Goal: Transaction & Acquisition: Purchase product/service

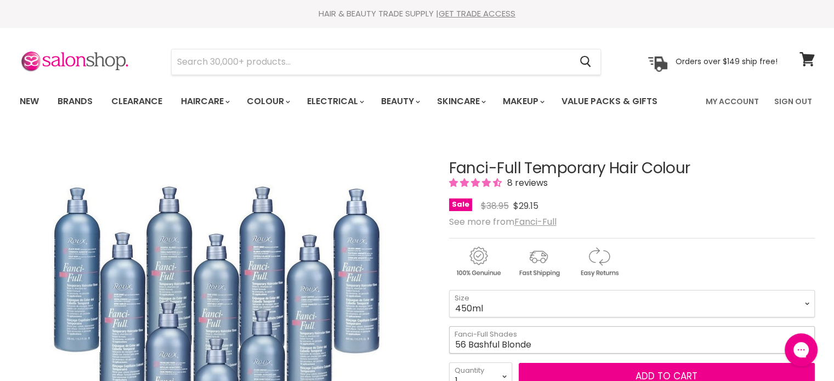
click at [504, 348] on select "12 Black Radiance (Black Rage) 13 Chocolate Kiss 16 Hidden Honey 18 Spun Sand 2…" at bounding box center [632, 339] width 366 height 27
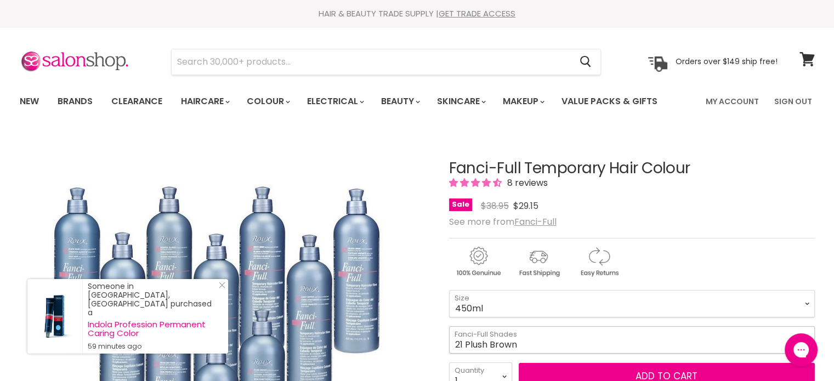
click at [449, 326] on select "12 Black Radiance (Black Rage) 13 Chocolate Kiss 16 Hidden Honey 18 Spun Sand 2…" at bounding box center [632, 339] width 366 height 27
select select "21 Plush Brown"
click at [473, 339] on select "12 Black Radiance (Black Rage) 13 Chocolate Kiss 16 Hidden Honey 18 Spun Sand 2…" at bounding box center [632, 339] width 366 height 27
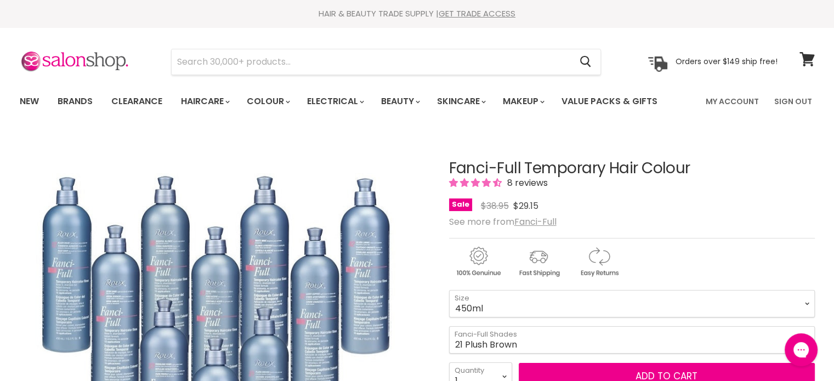
click at [395, 216] on img "Fanci-Full Temporary Hair Colour image. Click or Scroll to Zoom." at bounding box center [224, 337] width 410 height 410
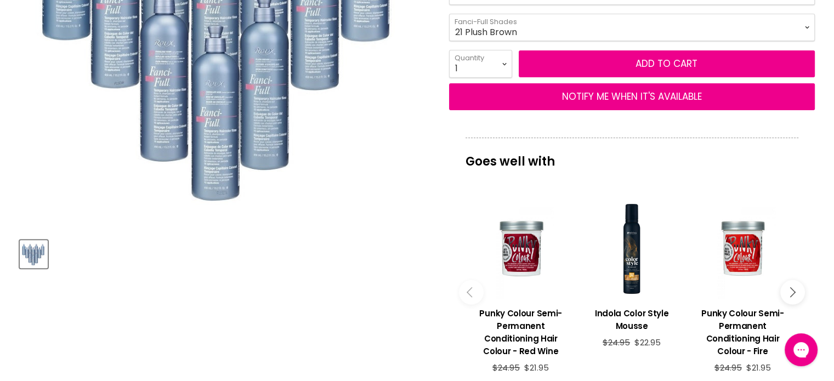
scroll to position [329, 0]
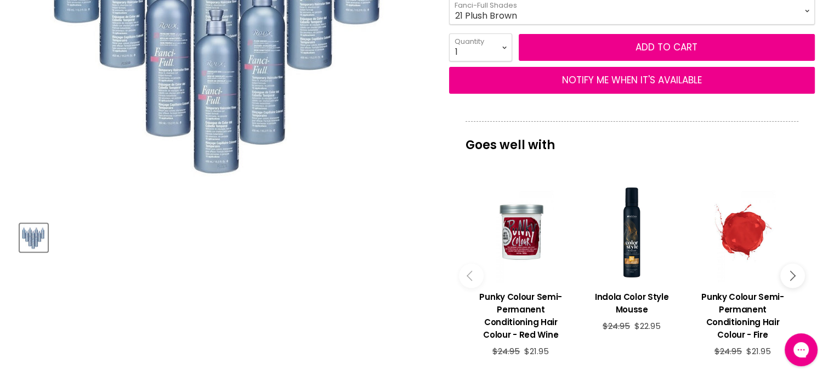
click at [751, 257] on div "Main content" at bounding box center [743, 233] width 100 height 100
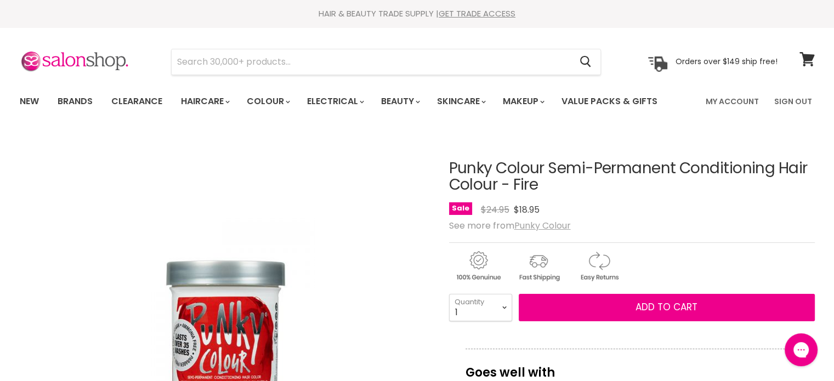
click at [528, 227] on u "Punky Colour" at bounding box center [542, 225] width 56 height 13
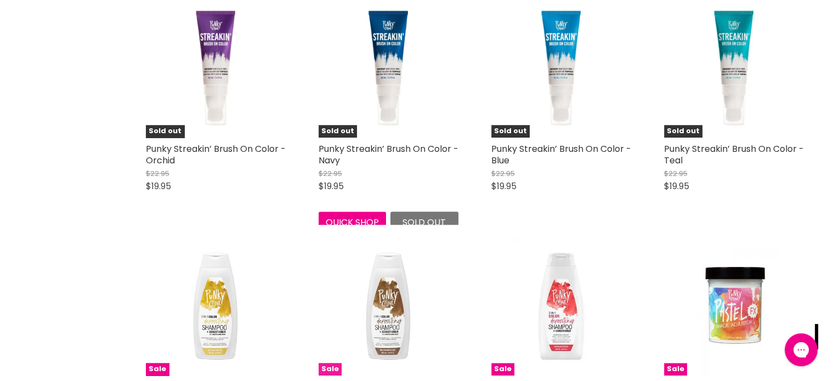
scroll to position [932, 0]
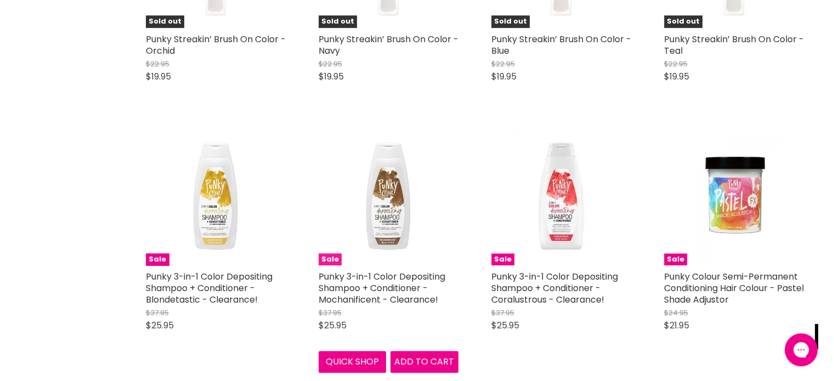
click at [385, 204] on img "Main content" at bounding box center [388, 196] width 92 height 140
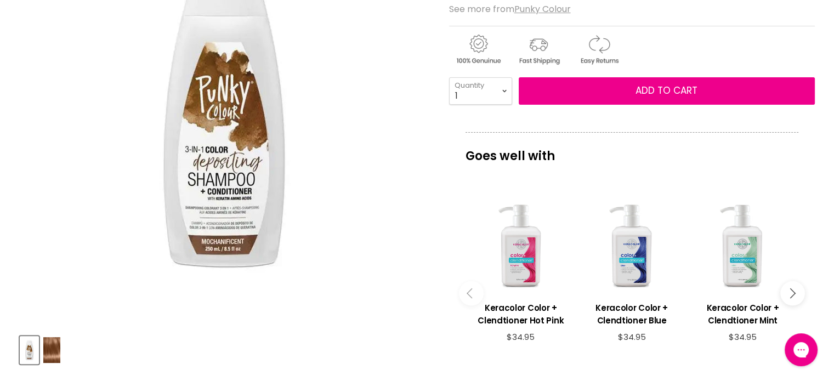
scroll to position [219, 0]
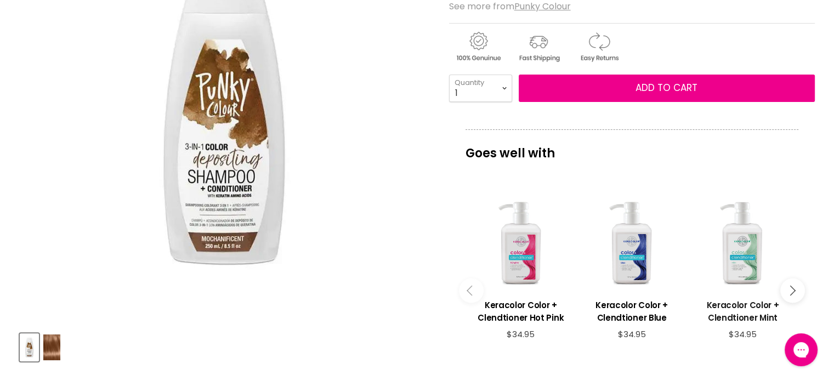
click at [750, 305] on h3 "Keracolor Color + Clendtioner Mint" at bounding box center [743, 311] width 100 height 25
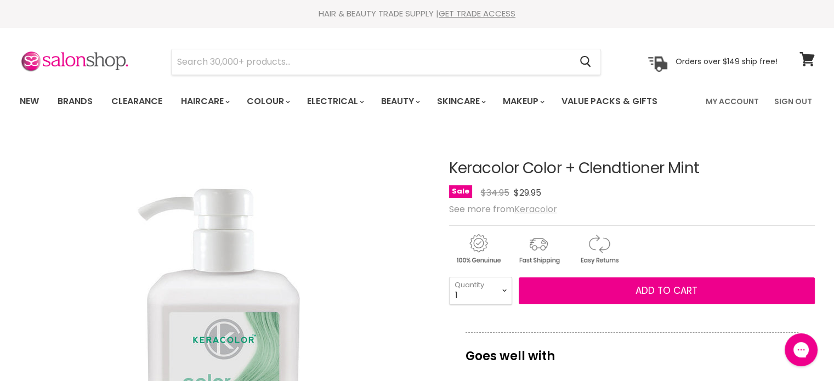
click at [549, 212] on u "Keracolor" at bounding box center [535, 209] width 43 height 13
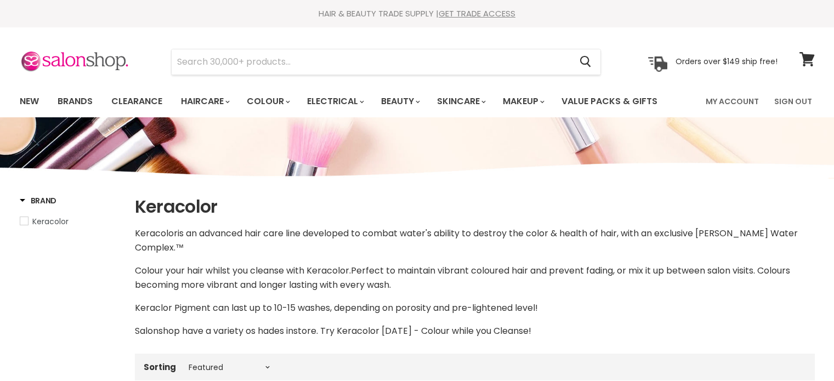
select select "manual"
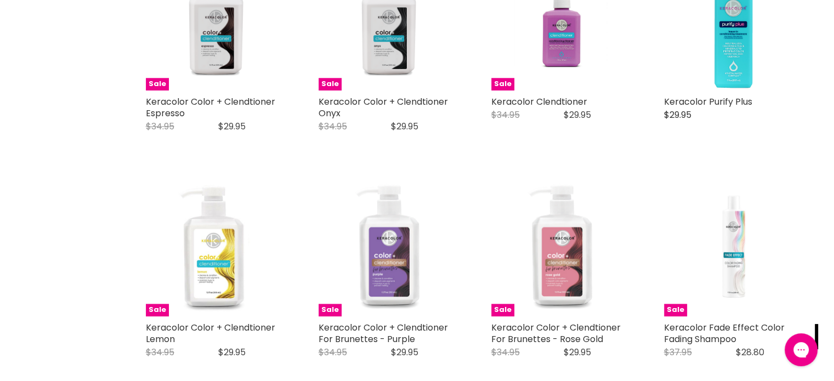
scroll to position [1316, 0]
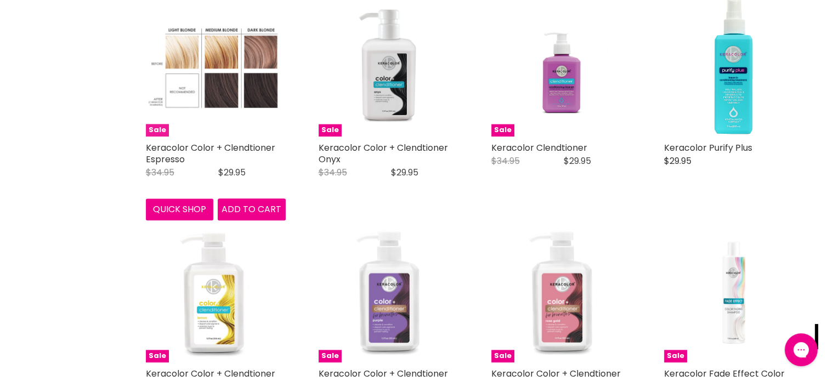
click at [242, 116] on figure "Sale" at bounding box center [216, 67] width 140 height 140
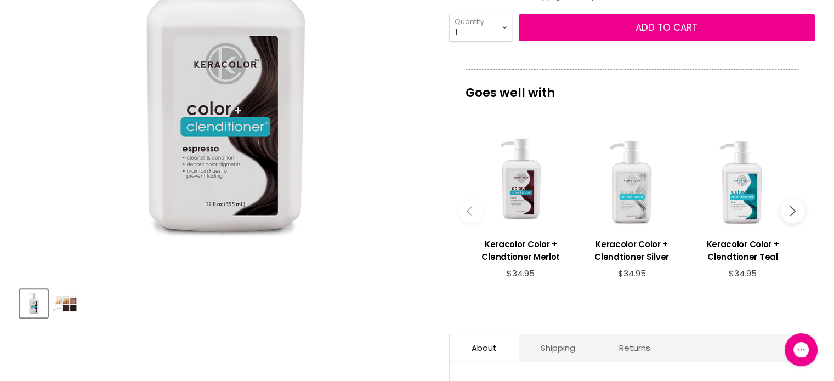
scroll to position [274, 0]
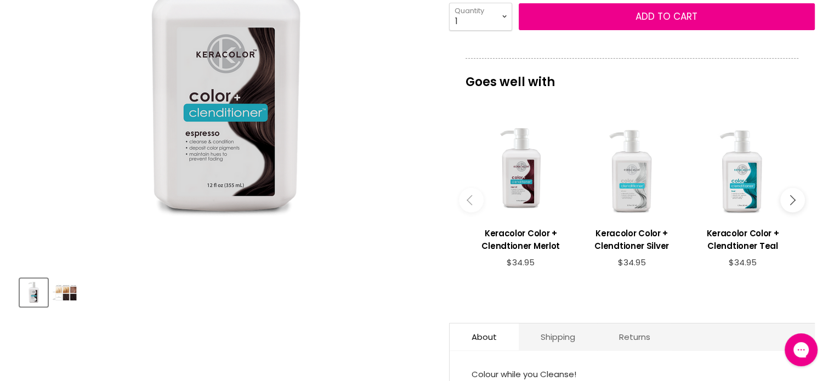
click at [76, 298] on img "Product thumbnails" at bounding box center [65, 292] width 26 height 17
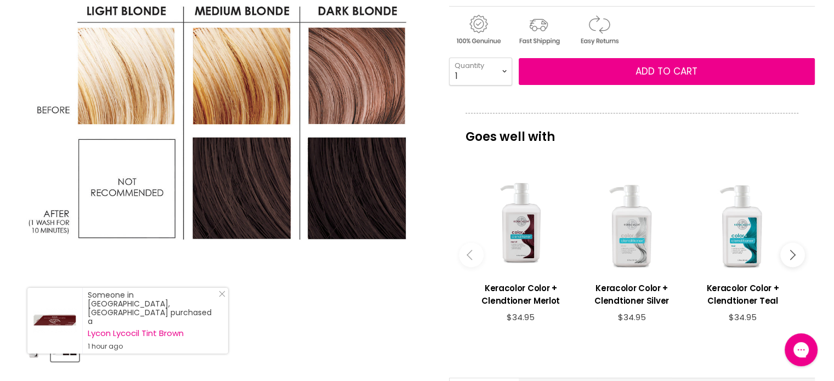
scroll to position [165, 0]
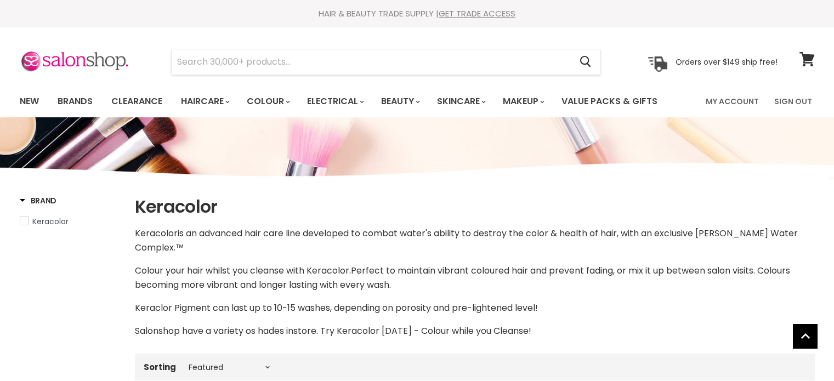
select select "manual"
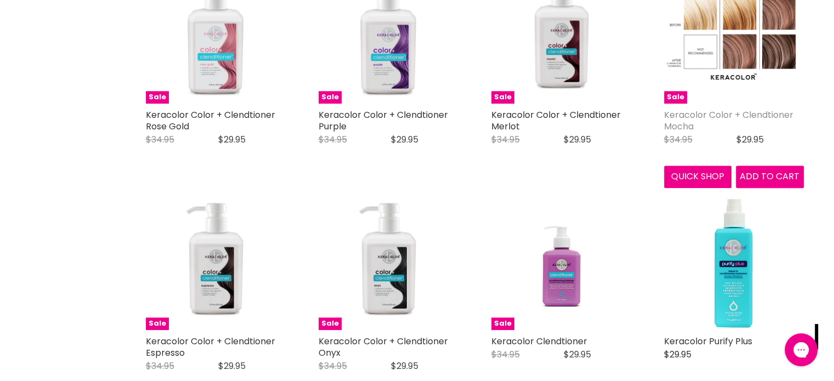
click at [706, 109] on link "Keracolor Color + Clendtioner Mocha" at bounding box center [728, 121] width 129 height 24
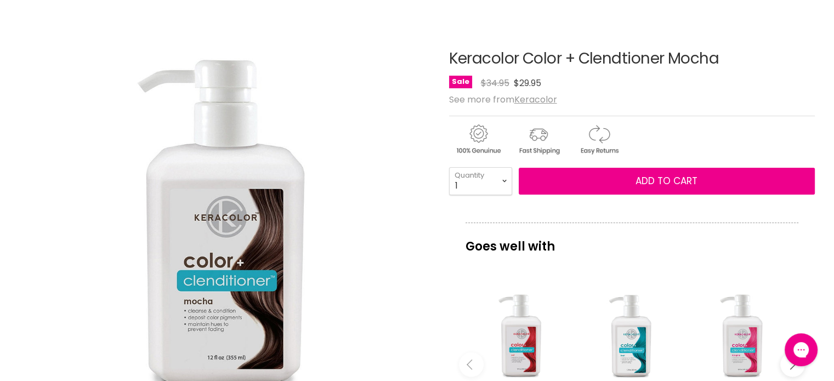
scroll to position [219, 0]
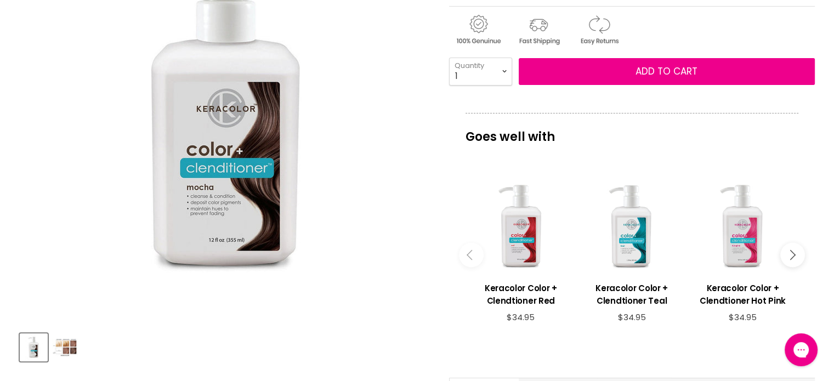
click at [63, 340] on img "Product thumbnails" at bounding box center [65, 347] width 26 height 26
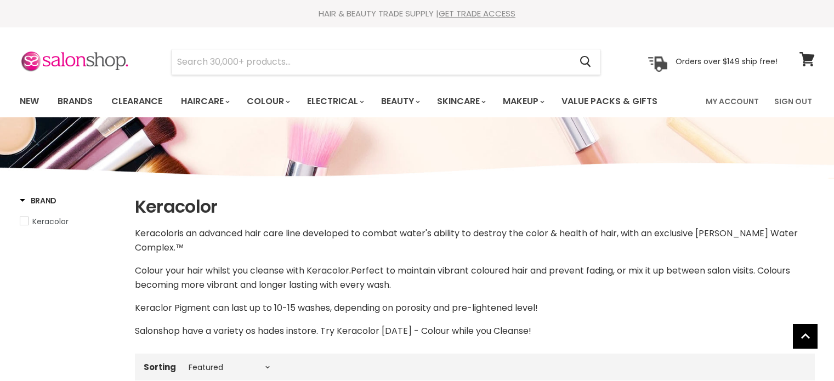
select select "manual"
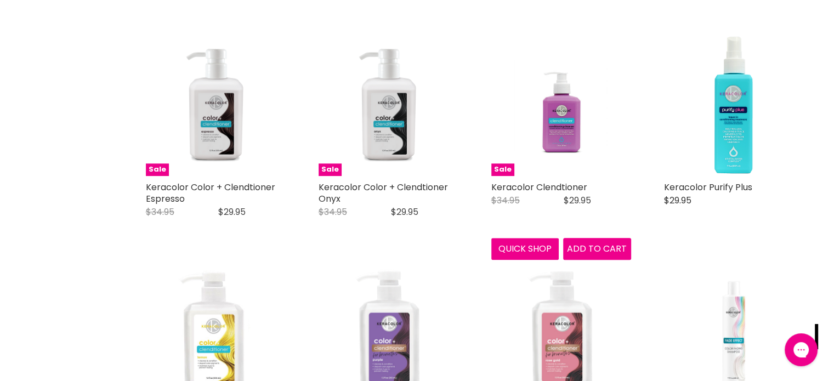
scroll to position [1335, 0]
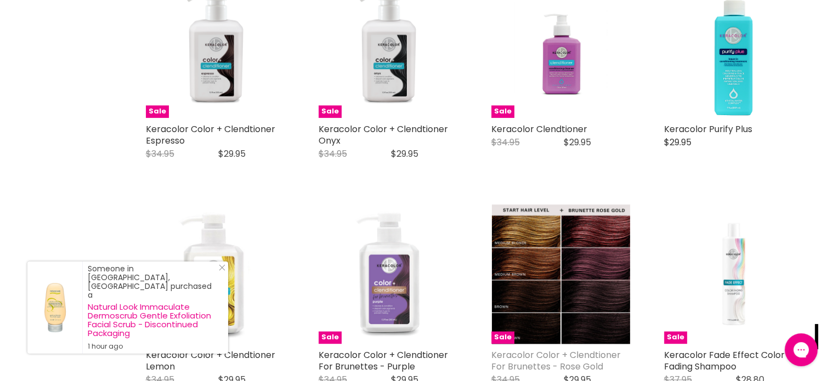
click at [571, 349] on link "Keracolor Color + Clendtioner For Brunettes - Rose Gold" at bounding box center [555, 361] width 129 height 24
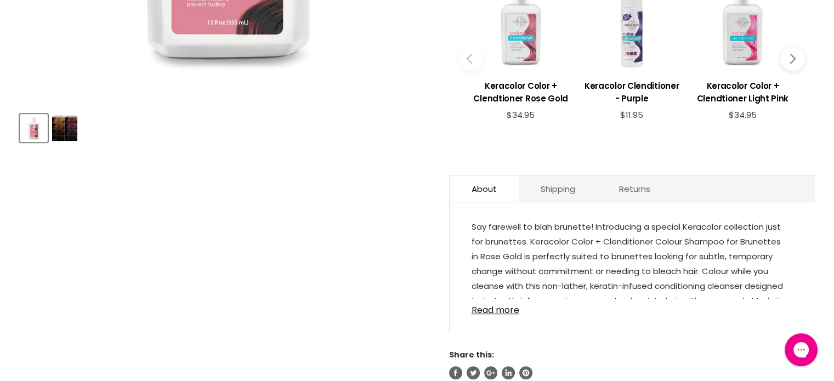
scroll to position [494, 0]
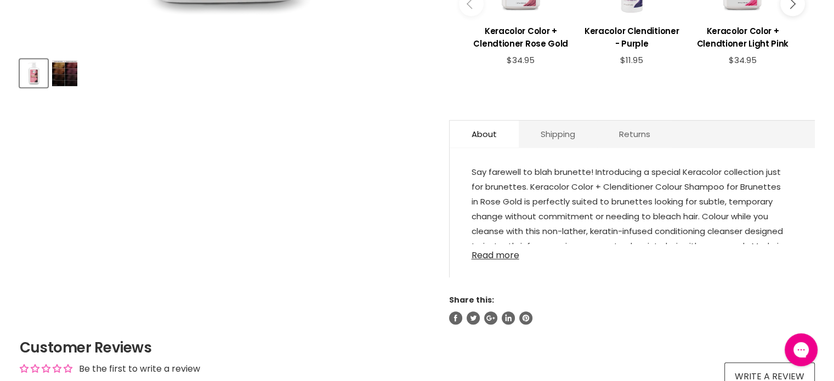
click at [489, 257] on link "Read more" at bounding box center [632, 252] width 321 height 16
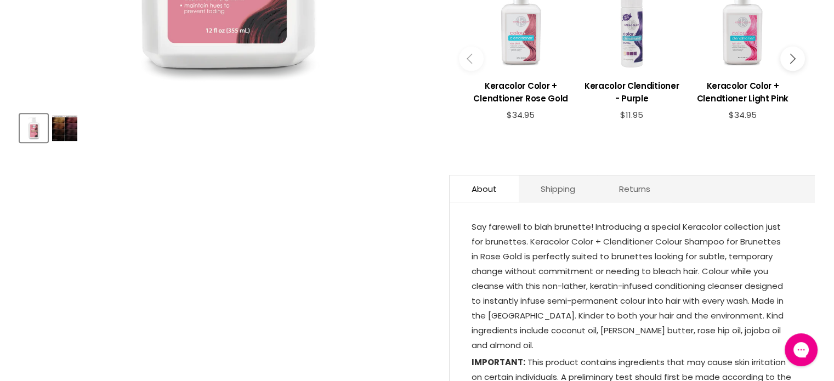
scroll to position [274, 0]
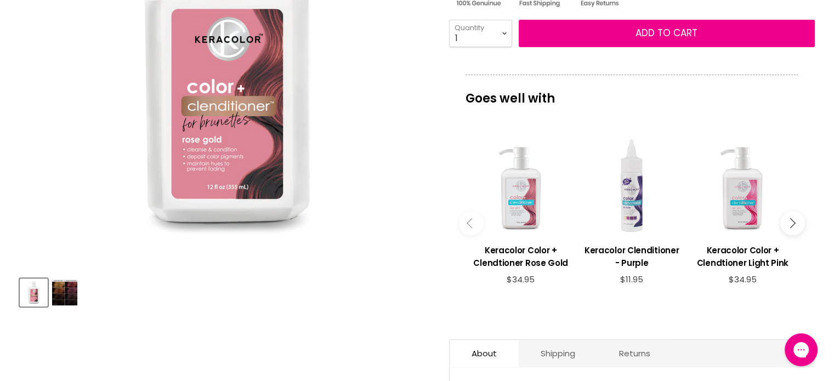
click at [70, 296] on img "Product thumbnails" at bounding box center [64, 293] width 25 height 26
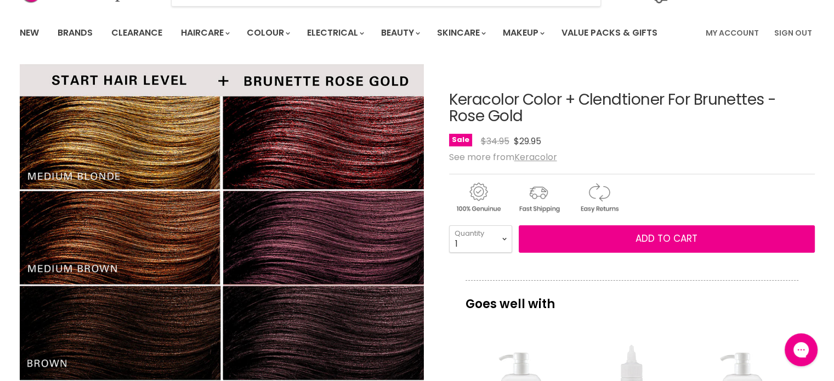
scroll to position [55, 0]
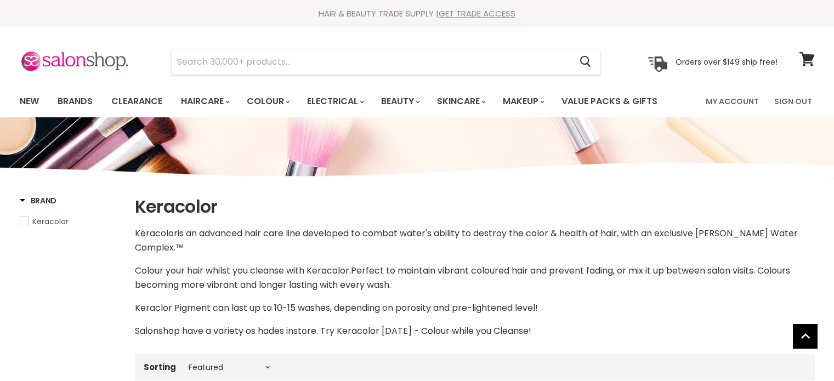
select select "manual"
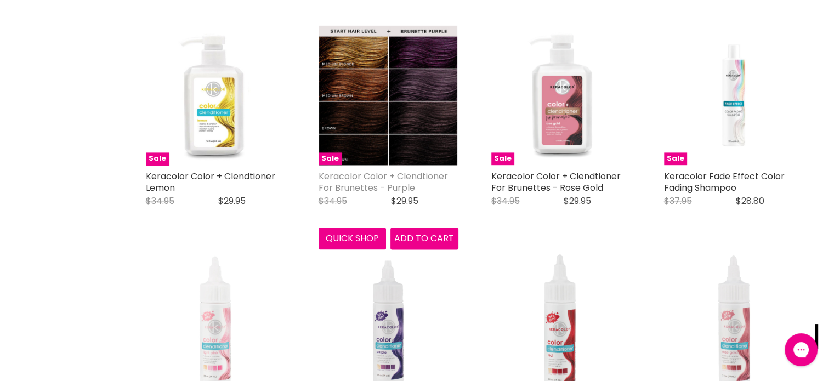
click at [365, 170] on link "Keracolor Color + Clendtioner For Brunettes - Purple" at bounding box center [383, 182] width 129 height 24
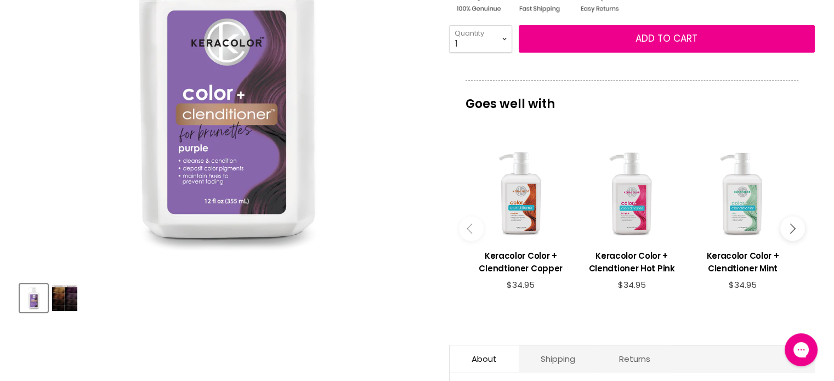
scroll to position [274, 0]
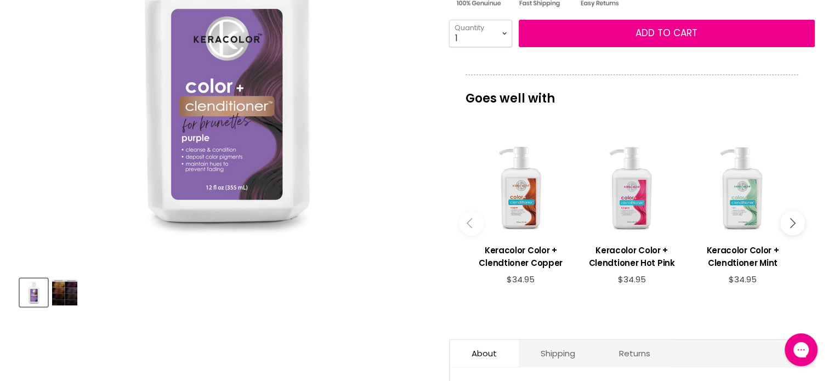
click at [65, 293] on img "Product thumbnails" at bounding box center [64, 293] width 25 height 26
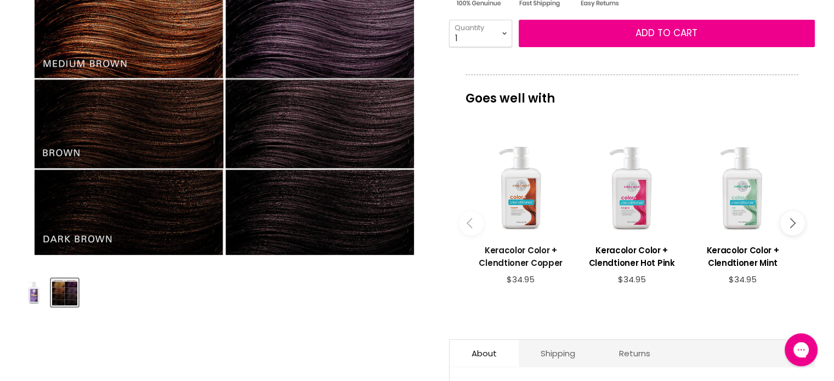
click at [496, 243] on link "Keracolor Color + Clendtioner Copper" at bounding box center [521, 255] width 100 height 39
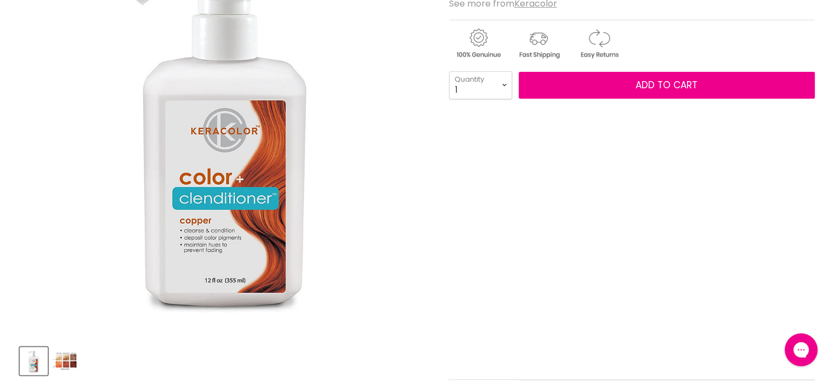
scroll to position [219, 0]
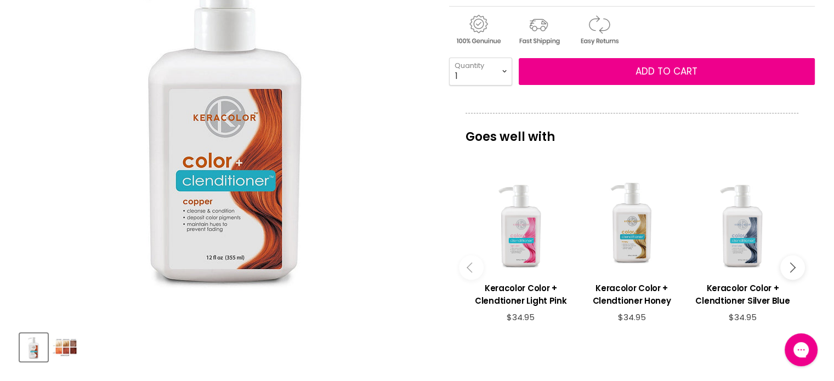
click at [67, 341] on img "Product thumbnails" at bounding box center [65, 347] width 26 height 26
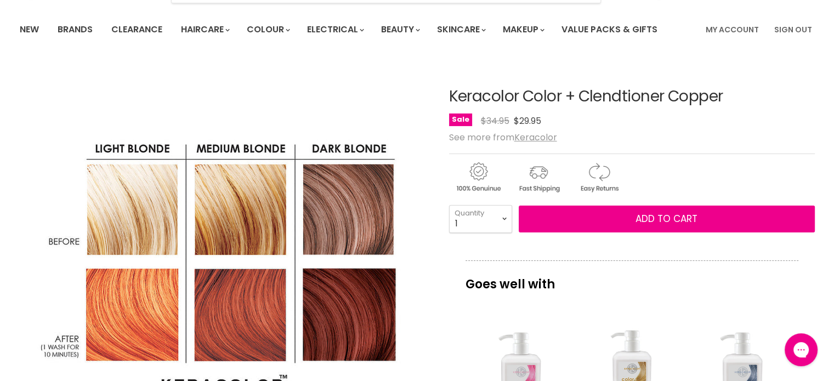
scroll to position [0, 0]
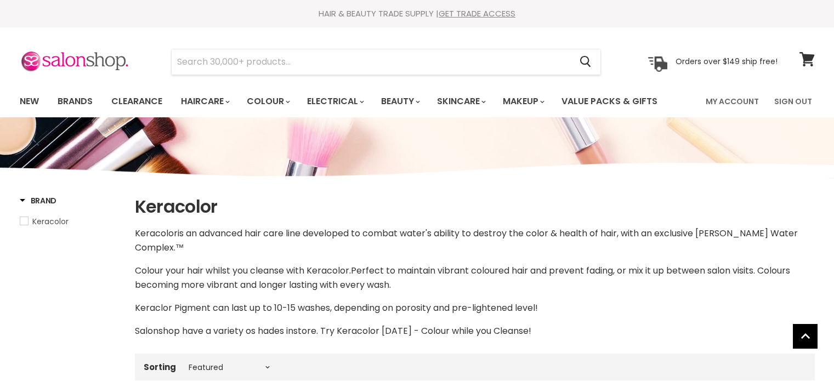
select select "manual"
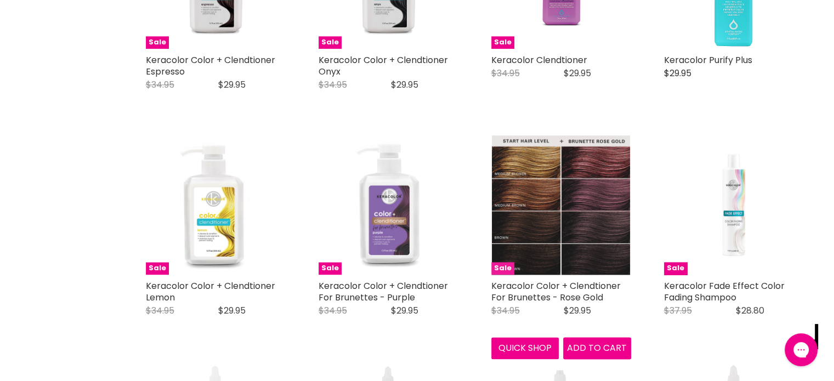
scroll to position [1239, 0]
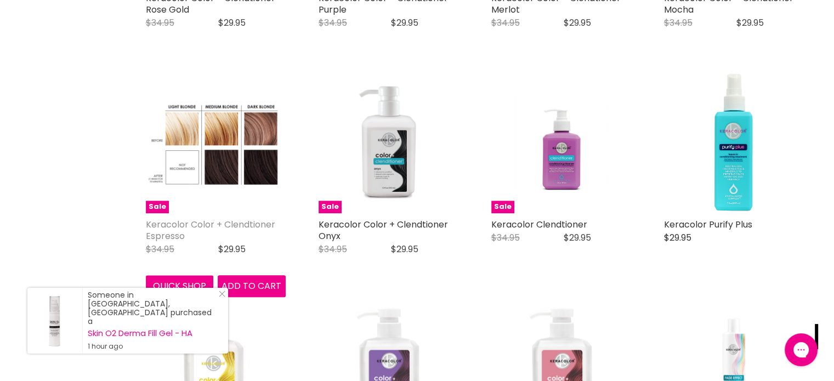
click at [196, 218] on link "Keracolor Color + Clendtioner Espresso" at bounding box center [210, 230] width 129 height 24
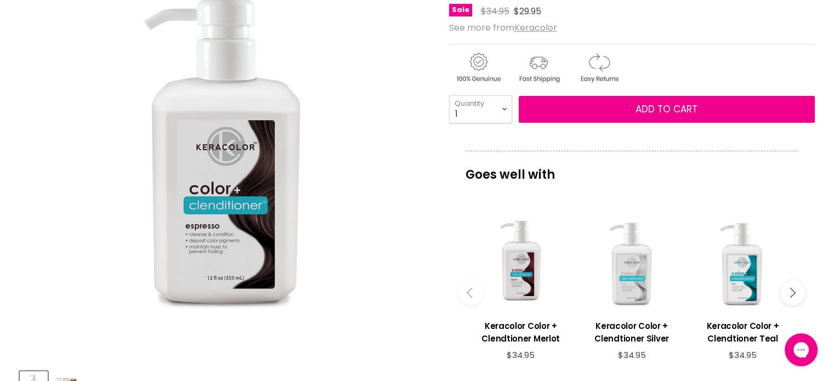
scroll to position [219, 0]
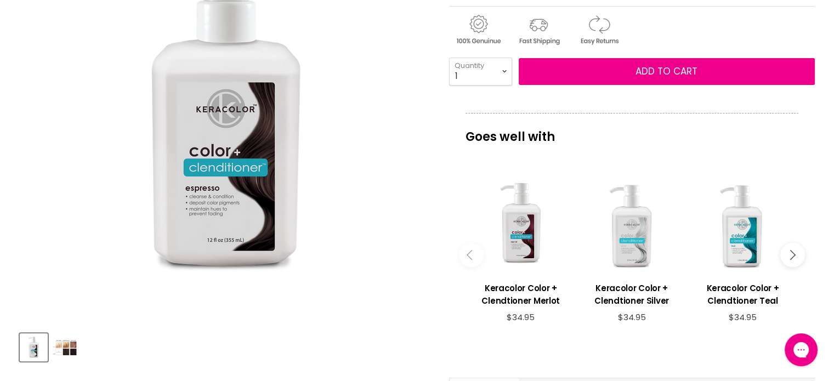
click at [68, 348] on img "Product thumbnails" at bounding box center [65, 347] width 26 height 17
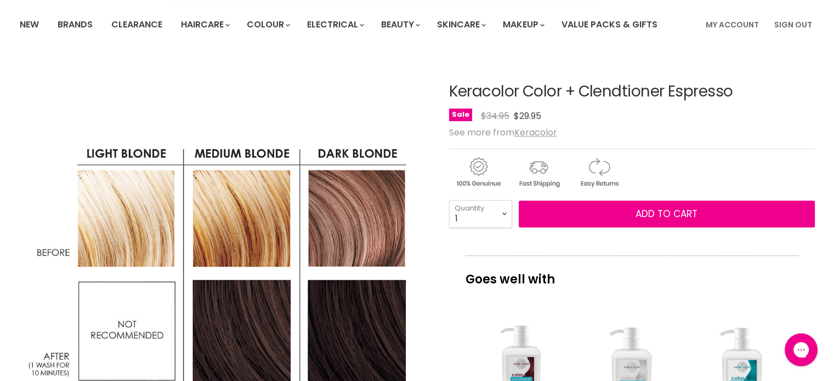
scroll to position [0, 0]
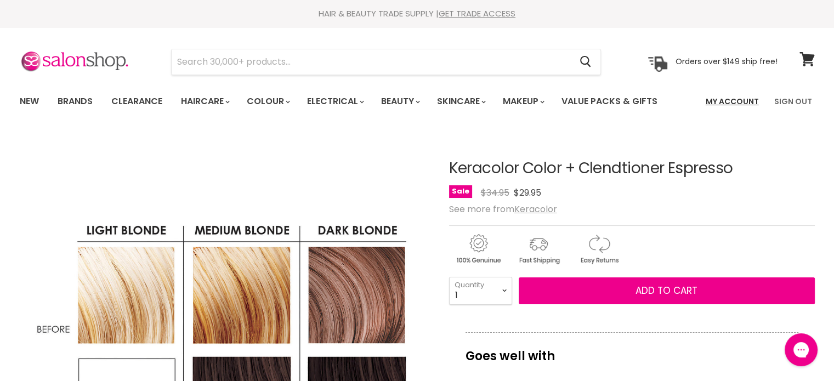
click at [732, 90] on link "My Account" at bounding box center [732, 101] width 66 height 23
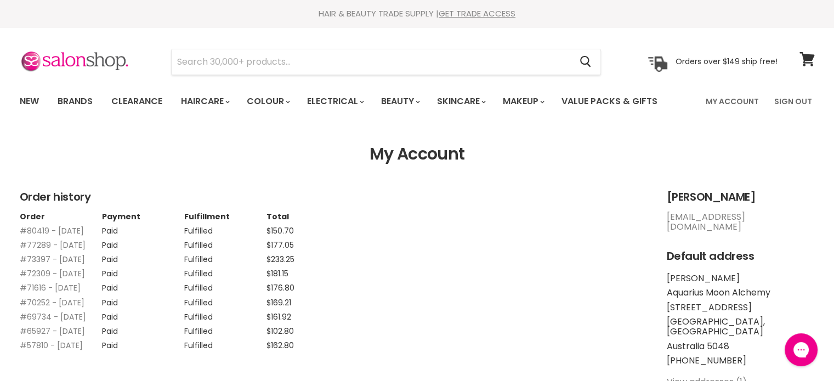
click at [64, 265] on link "#73397 - 28 Nov, 2024" at bounding box center [52, 259] width 65 height 11
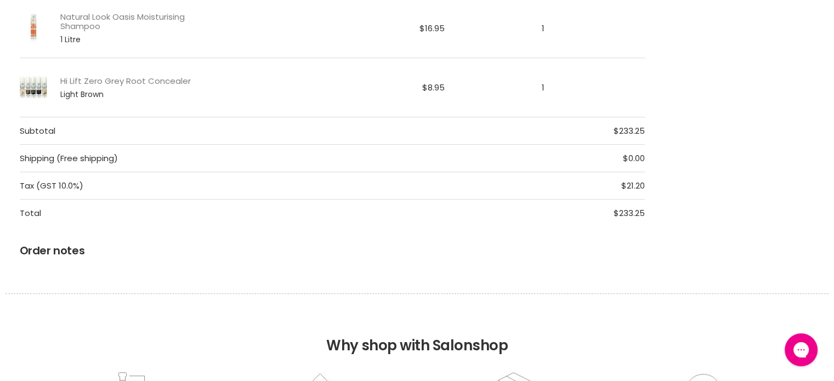
scroll to position [548, 0]
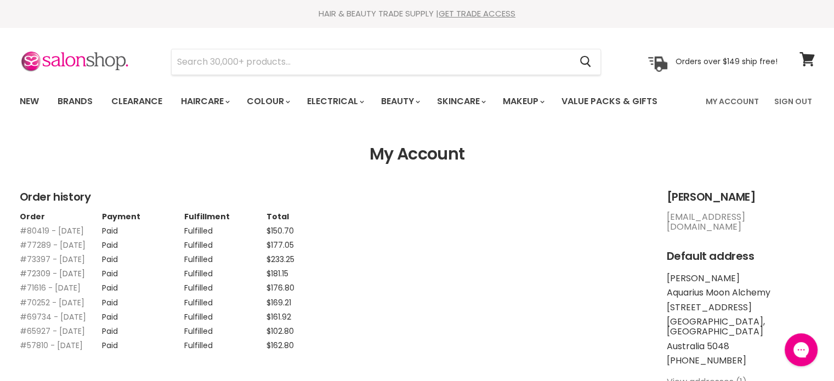
click at [35, 279] on link "#72309 - [DATE]" at bounding box center [52, 273] width 65 height 11
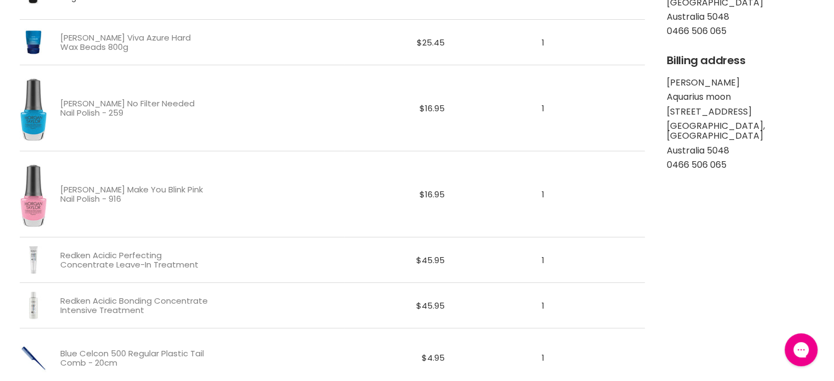
scroll to position [329, 0]
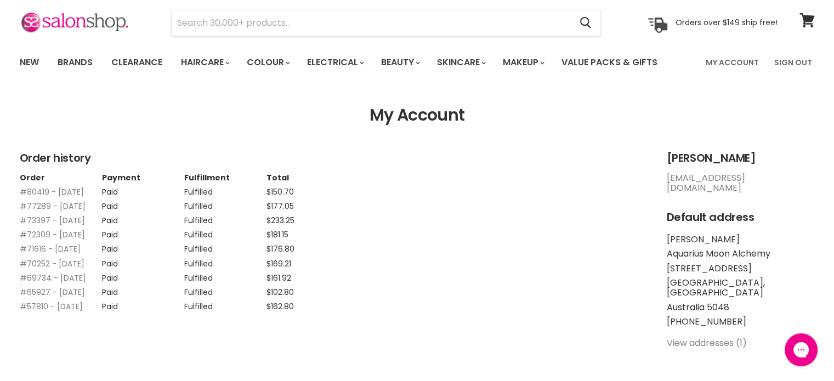
scroll to position [55, 0]
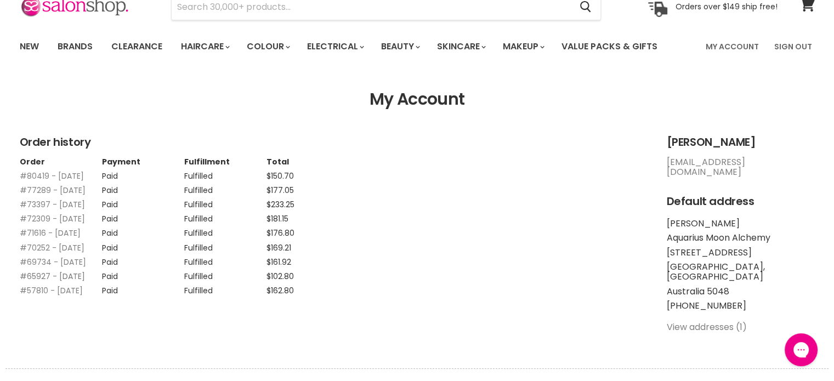
click at [23, 282] on link "#65927 - 15 May, 2024" at bounding box center [52, 276] width 65 height 11
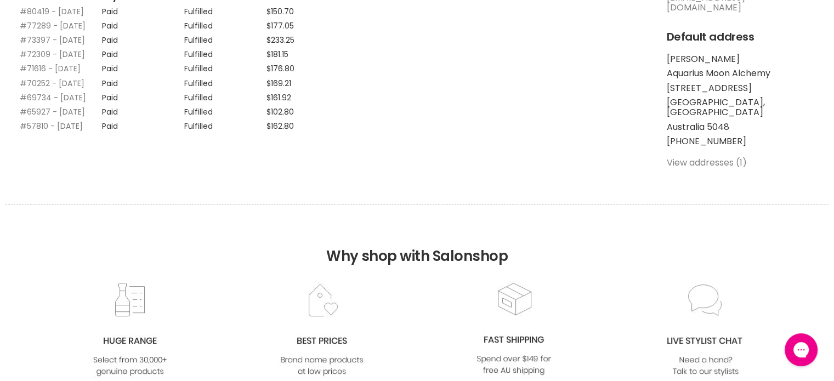
click at [57, 132] on link "#57810 - 24 Oct, 2023" at bounding box center [51, 126] width 63 height 11
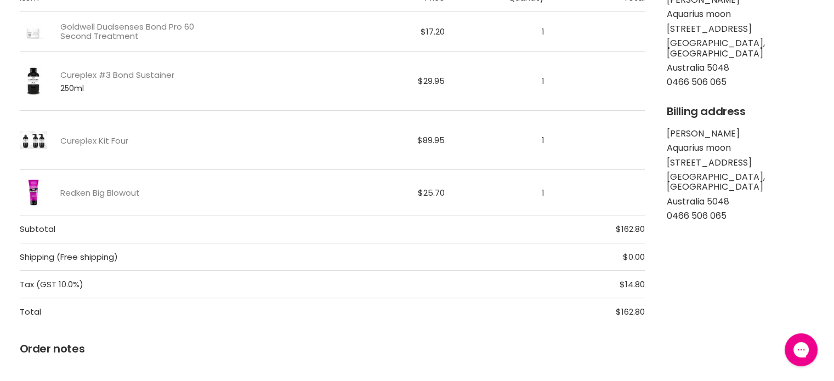
scroll to position [55, 0]
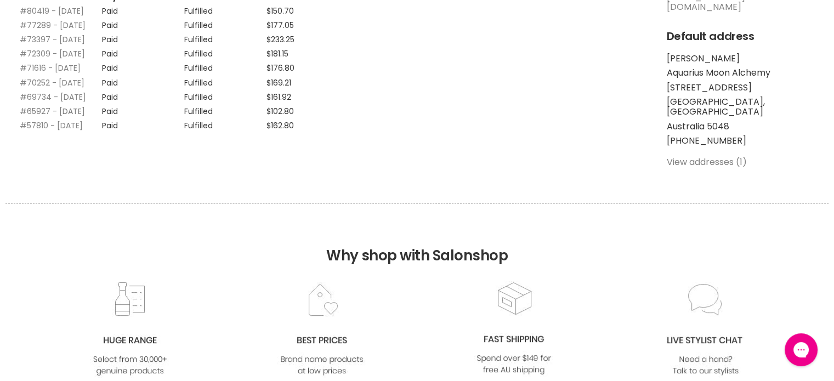
click at [31, 117] on link "#65927 - 15 May, 2024" at bounding box center [52, 111] width 65 height 11
click at [36, 101] on link "#69734 - 23 Aug, 2024" at bounding box center [53, 95] width 66 height 11
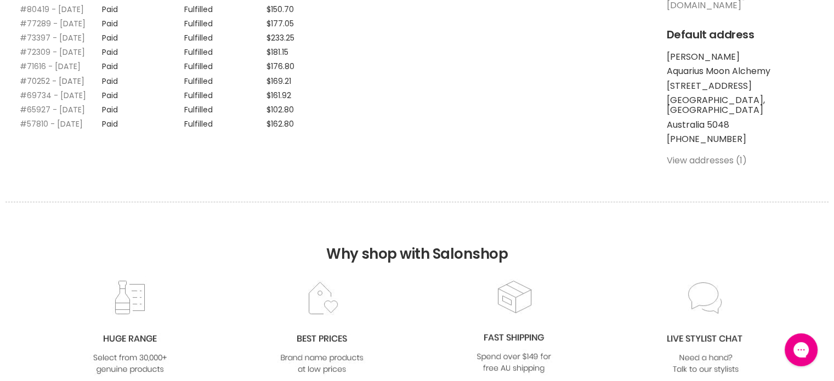
drag, startPoint x: 0, startPoint y: 0, endPoint x: 35, endPoint y: 117, distance: 122.0
click at [35, 87] on link "#70252 - 05 Sep, 2024" at bounding box center [52, 81] width 65 height 11
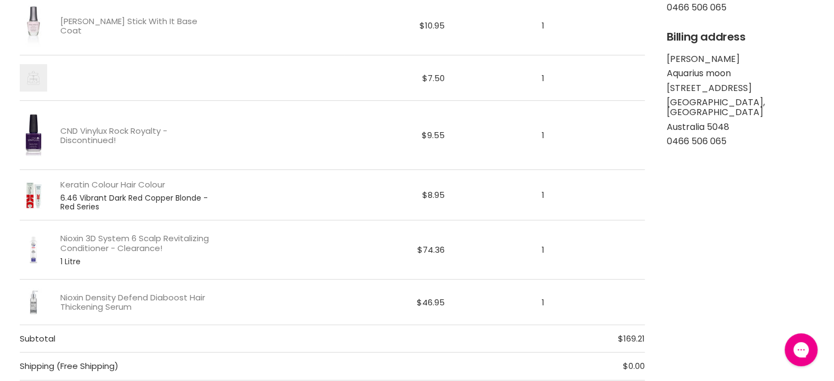
scroll to position [329, 0]
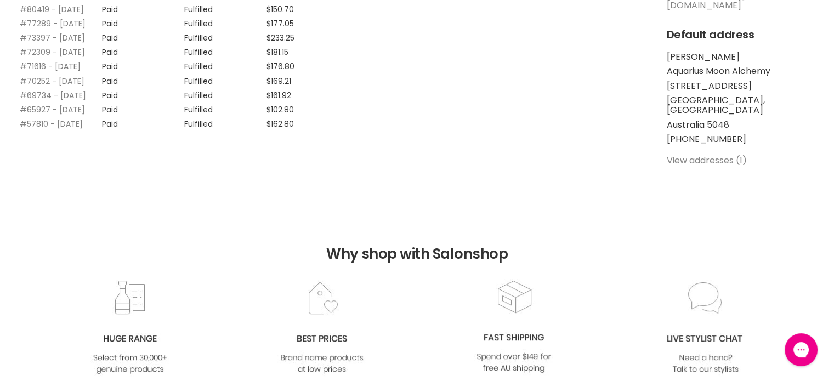
click at [44, 72] on link "#71616 - 11 Oct, 2024" at bounding box center [50, 66] width 61 height 11
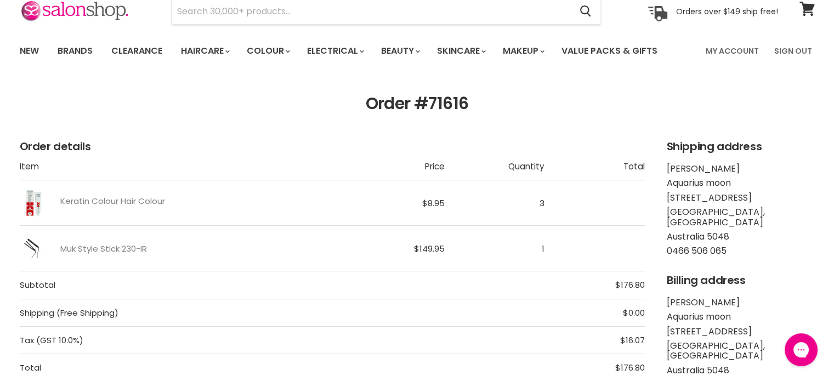
scroll to position [110, 0]
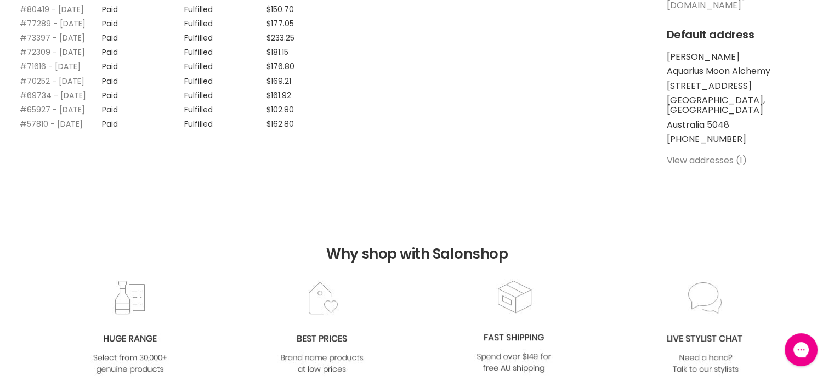
click at [40, 58] on link "#72309 - 30 Oct, 2024" at bounding box center [52, 52] width 65 height 11
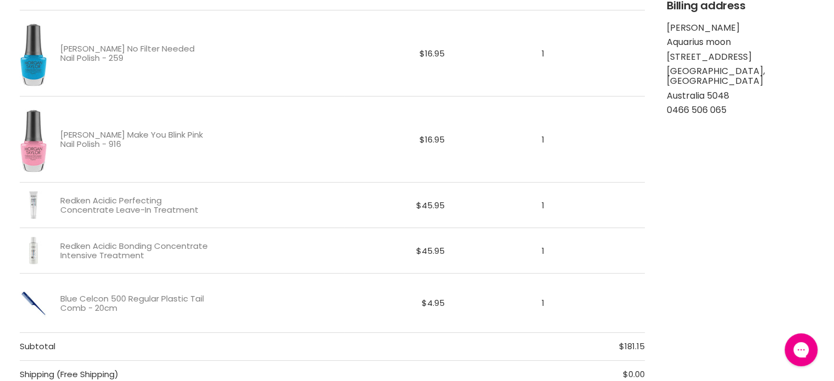
scroll to position [329, 0]
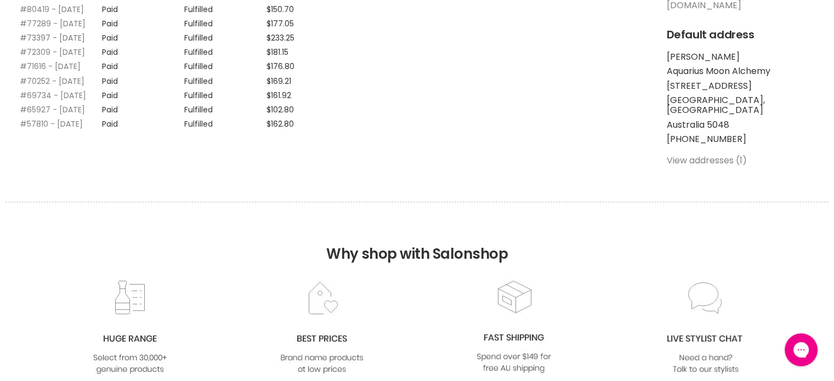
click at [20, 43] on link "#73397 - 28 Nov, 2024" at bounding box center [52, 37] width 65 height 11
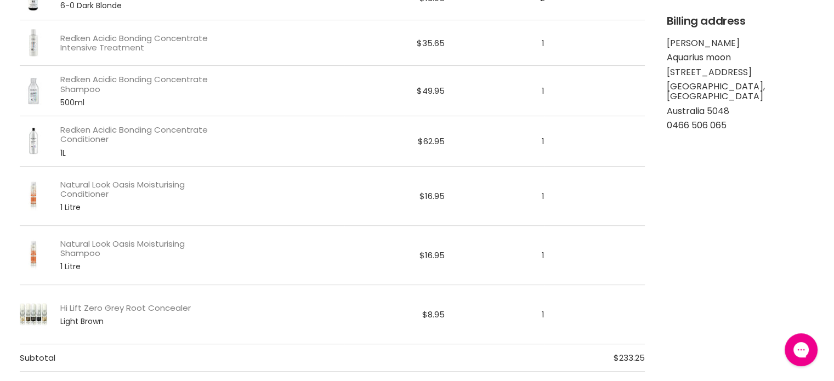
scroll to position [329, 0]
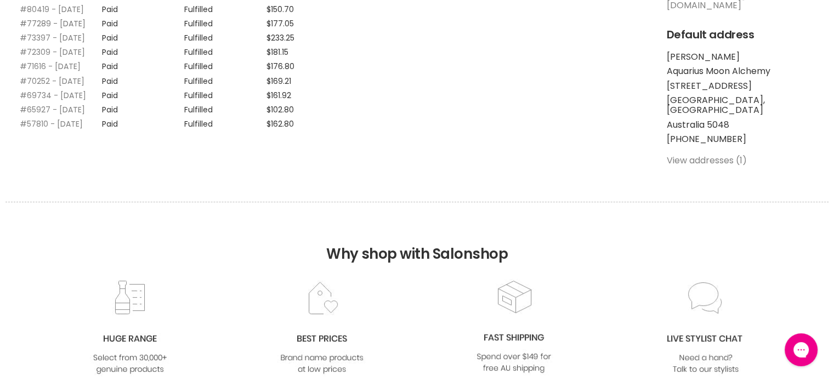
click at [27, 26] on link "#77289 - [DATE]" at bounding box center [53, 23] width 66 height 11
click at [35, 29] on link "#77289 - 09 Mar, 2025" at bounding box center [53, 23] width 66 height 11
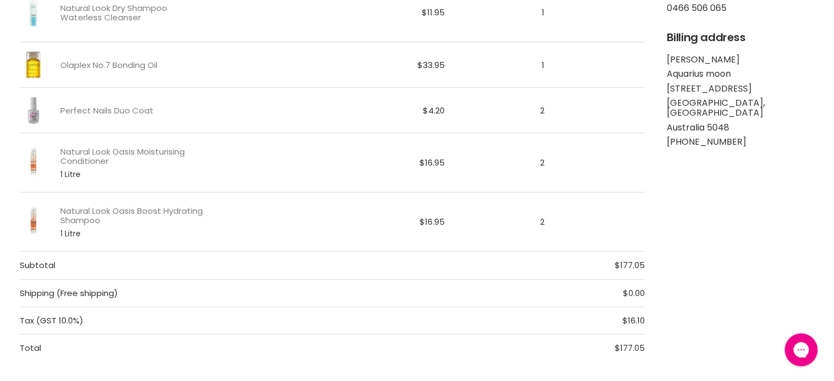
scroll to position [329, 0]
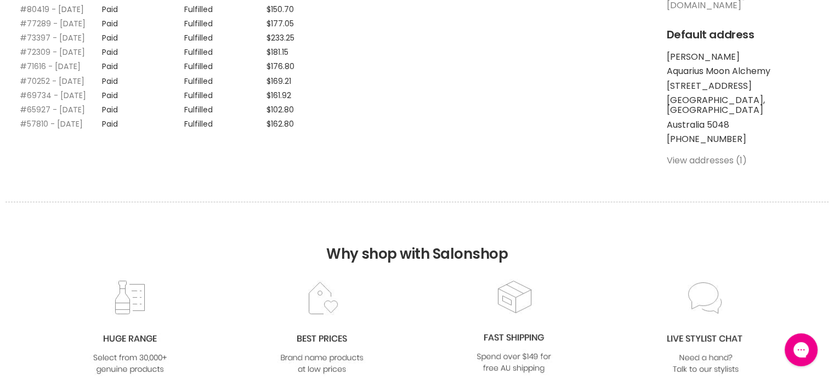
click at [25, 12] on link "#80419 - 01 Jun, 2025" at bounding box center [52, 9] width 64 height 11
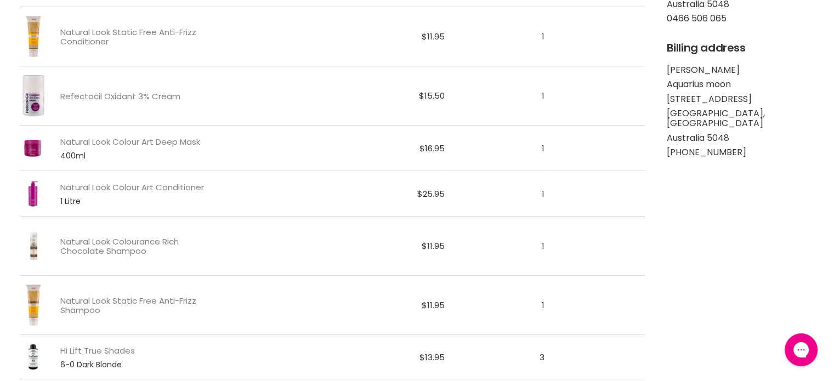
scroll to position [329, 0]
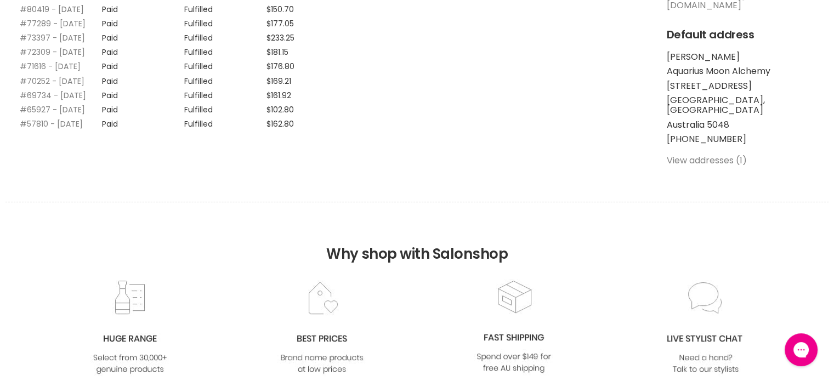
click at [42, 13] on link "#80419 - 01 Jun, 2025" at bounding box center [52, 9] width 64 height 11
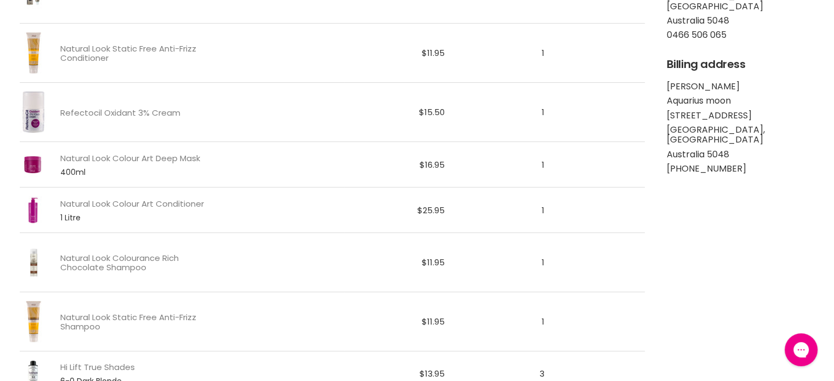
scroll to position [384, 0]
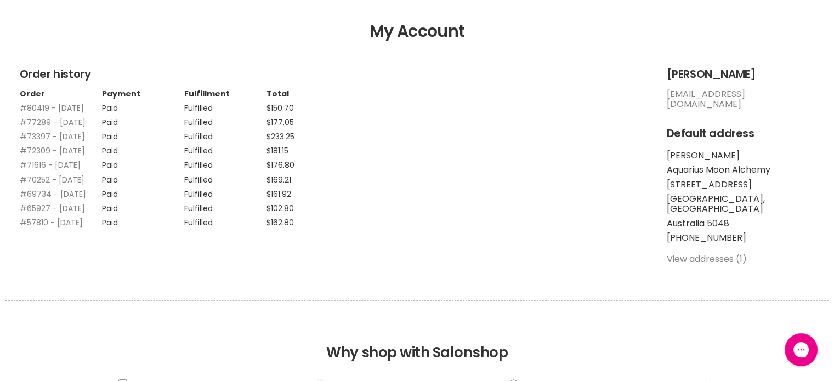
scroll to position [112, 0]
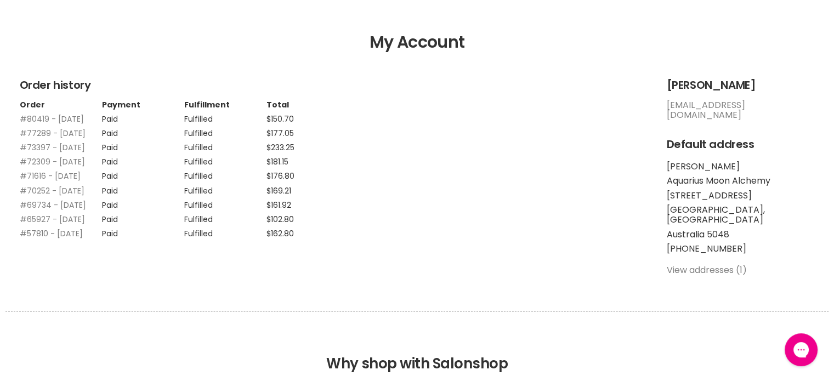
click at [29, 239] on link "#57810 - 24 Oct, 2023" at bounding box center [51, 233] width 63 height 11
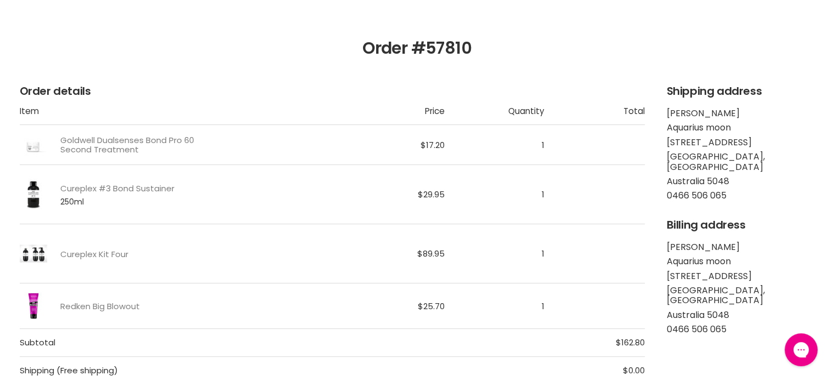
scroll to position [110, 0]
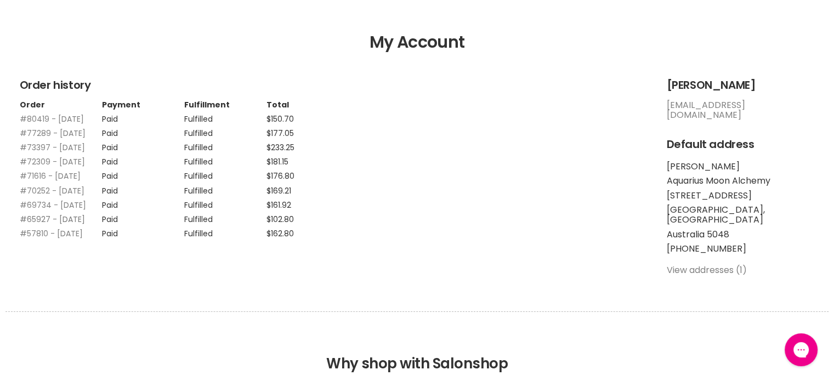
scroll to position [167, 0]
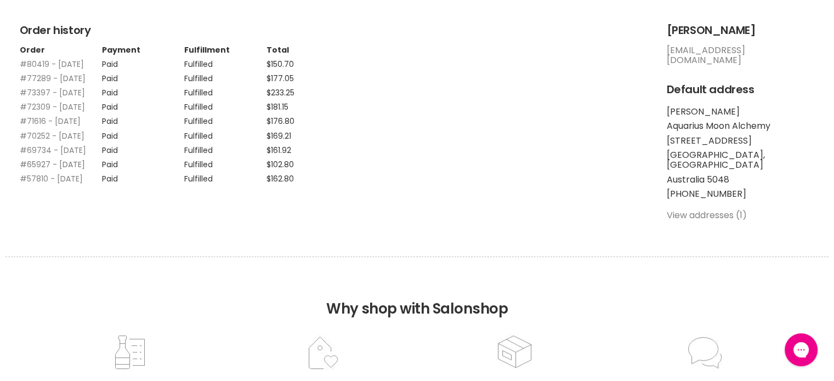
click at [39, 170] on link "#65927 - [DATE]" at bounding box center [52, 164] width 65 height 11
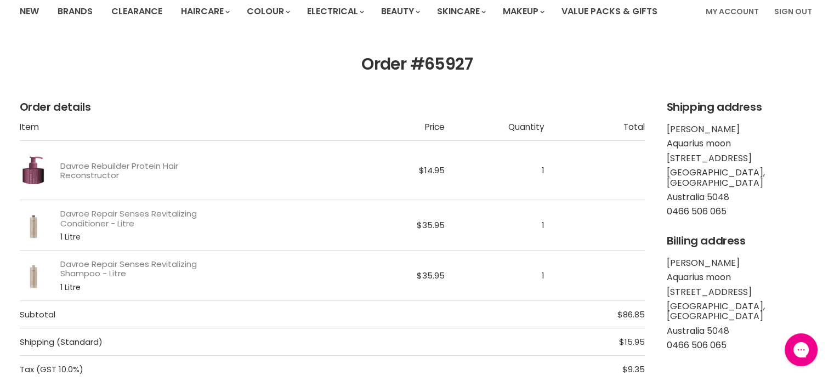
scroll to position [110, 0]
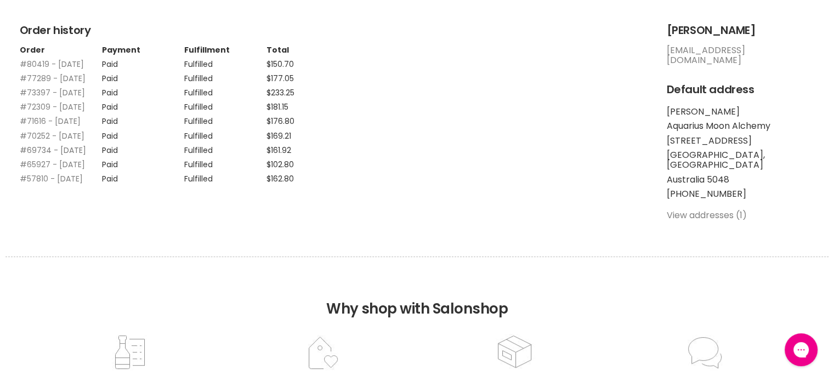
click at [26, 156] on link "#69734 - [DATE]" at bounding box center [53, 150] width 66 height 11
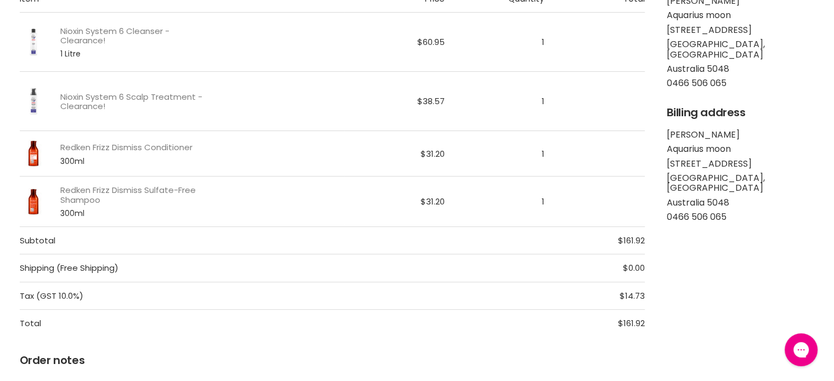
scroll to position [219, 0]
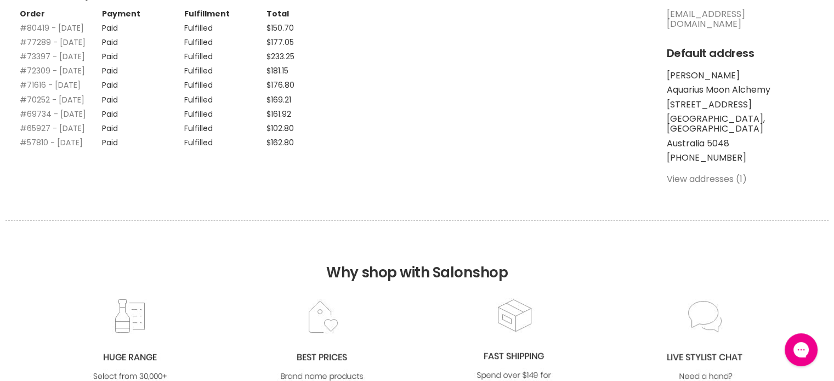
click at [42, 147] on tbody "#80419 - 01 Jun, 2025 Paid Fulfilled $150.70 #77289 - 09 Mar, 2025 Paid Fulfill…" at bounding box center [184, 82] width 329 height 129
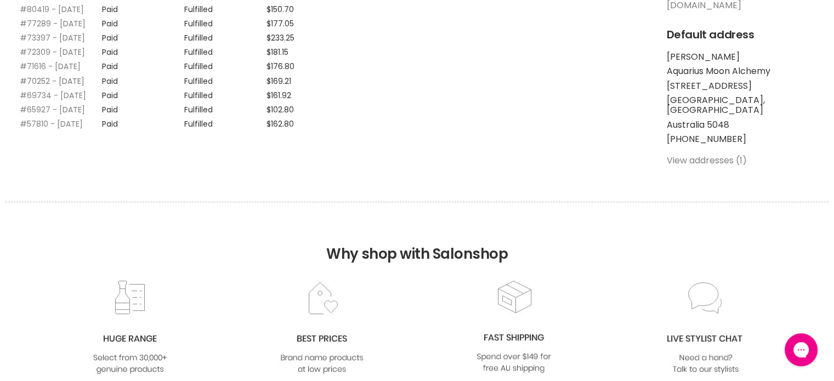
click at [54, 87] on link "#70252 - 05 Sep, 2024" at bounding box center [52, 81] width 65 height 11
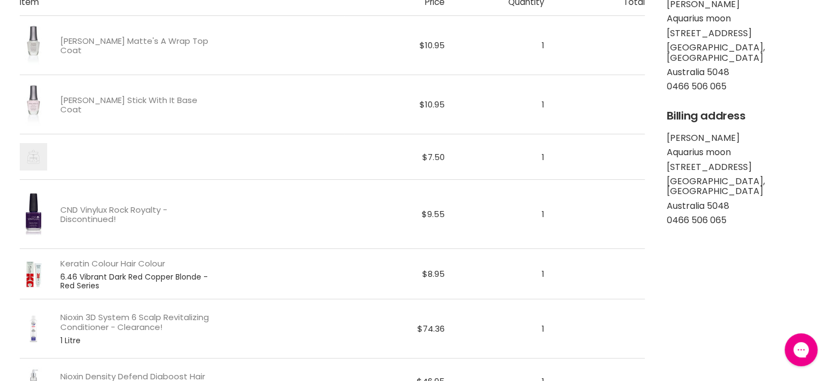
scroll to position [274, 0]
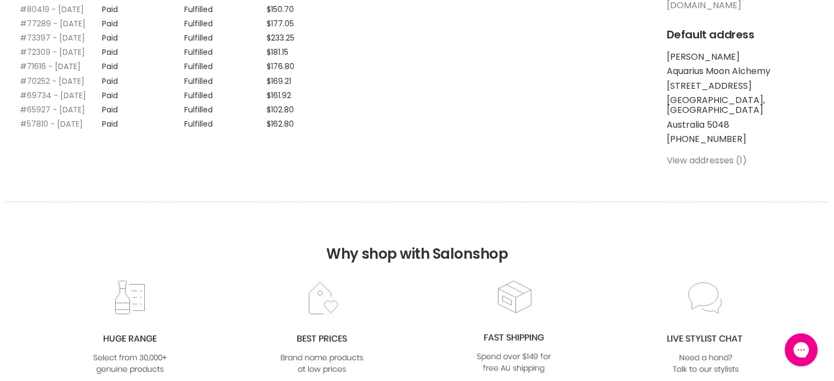
click at [38, 72] on link "#71616 - 11 Oct, 2024" at bounding box center [50, 66] width 61 height 11
click at [38, 43] on link "#73397 - 28 Nov, 2024" at bounding box center [52, 37] width 65 height 11
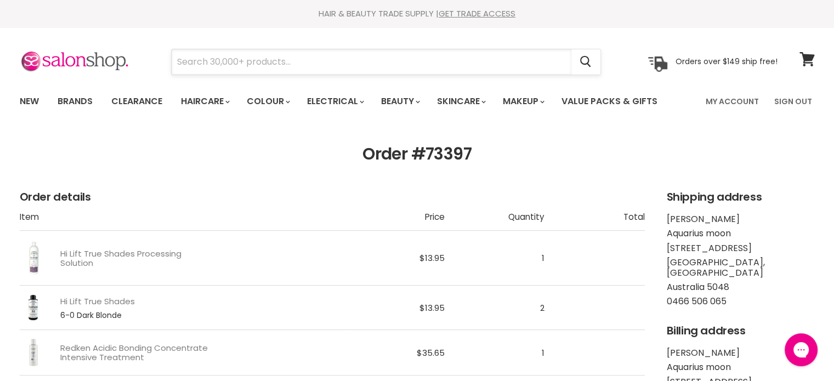
click at [270, 67] on input "Search" at bounding box center [372, 61] width 400 height 25
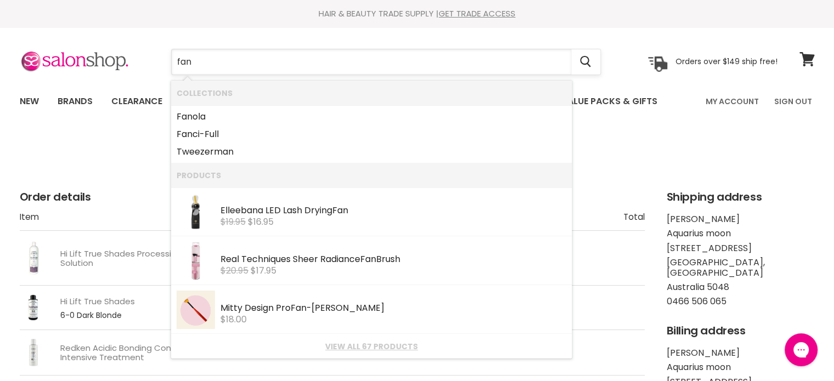
type input "fanc"
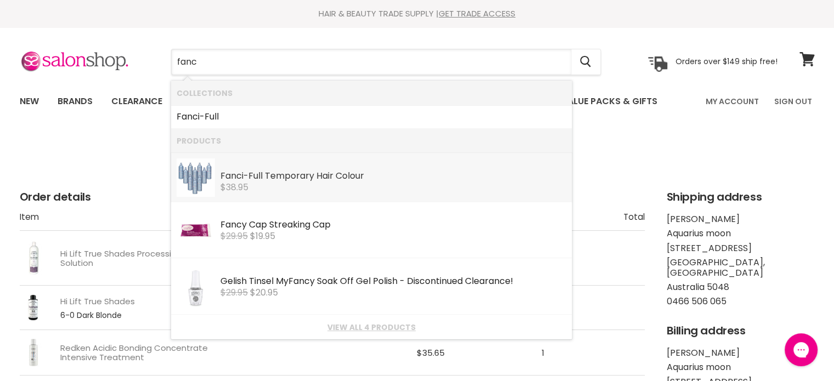
click at [207, 171] on img "Products: Fanci-Full Temporary Hair Colour" at bounding box center [196, 177] width 38 height 38
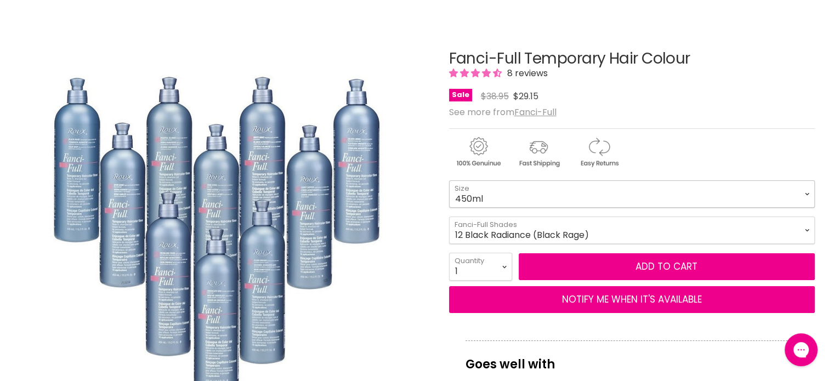
click at [687, 189] on select "450ml" at bounding box center [632, 193] width 366 height 27
click at [691, 229] on select "12 Black Radiance (Black Rage) 13 Chocolate Kiss 16 Hidden Honey 18 Spun Sand 2…" at bounding box center [632, 230] width 366 height 27
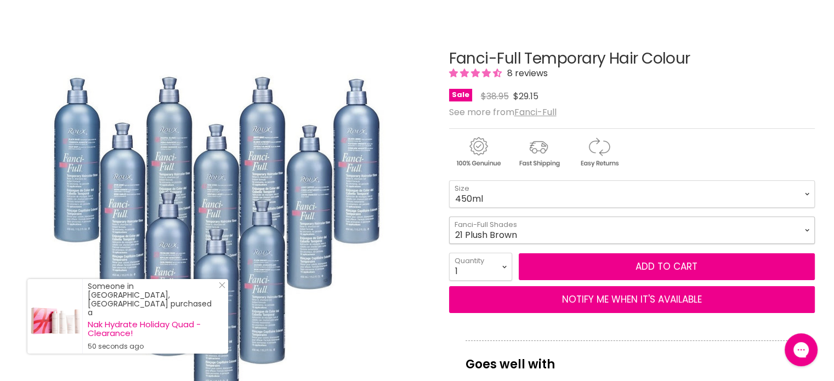
click at [449, 217] on select "12 Black Radiance (Black Rage) 13 Chocolate Kiss 16 Hidden Honey 18 Spun Sand 2…" at bounding box center [632, 230] width 366 height 27
select select "21 Plush Brown"
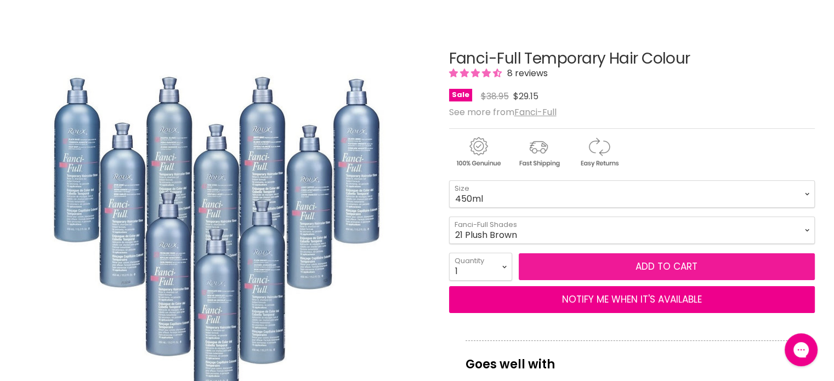
click at [632, 261] on button "Add to cart" at bounding box center [667, 266] width 296 height 27
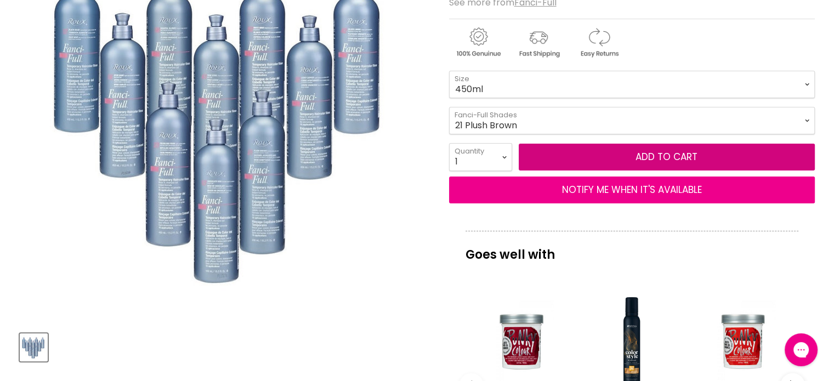
scroll to position [329, 0]
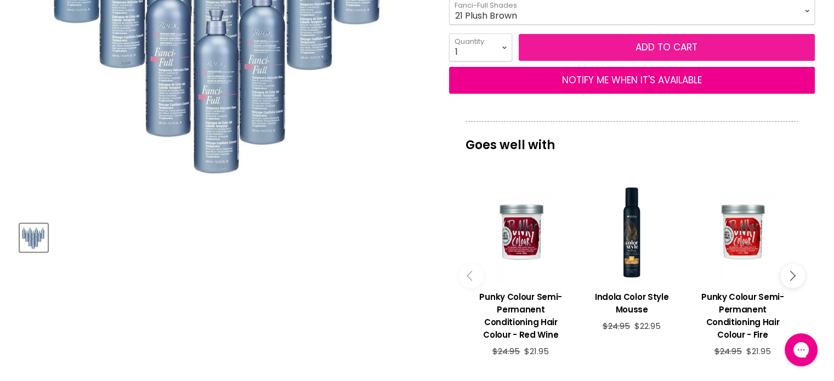
click at [693, 44] on button "Add to cart" at bounding box center [667, 47] width 296 height 27
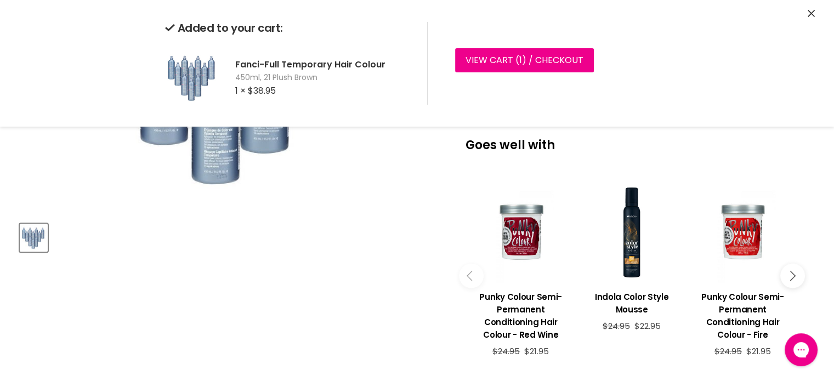
click at [390, 196] on img "Fanci-Full Temporary Hair Colour image. Click or Scroll to Zoom." at bounding box center [224, 8] width 410 height 410
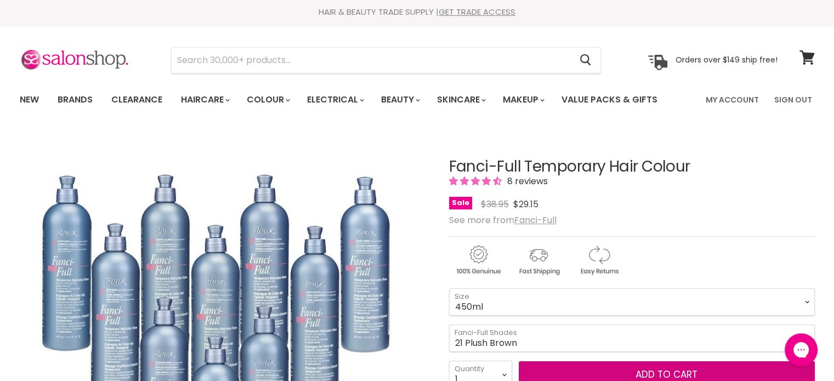
scroll to position [0, 0]
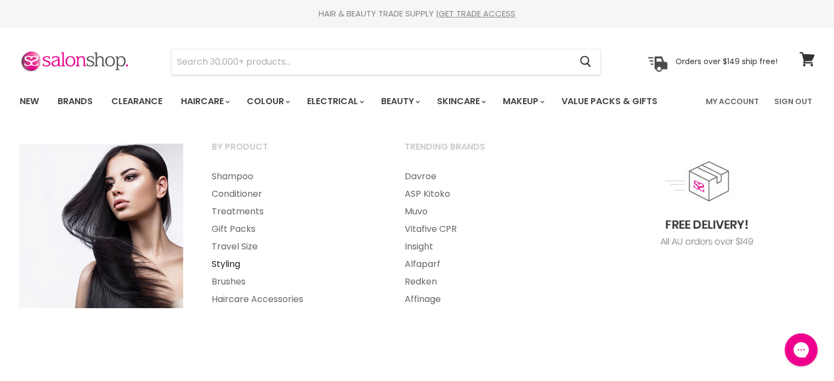
click at [234, 265] on link "Styling" at bounding box center [293, 265] width 191 height 18
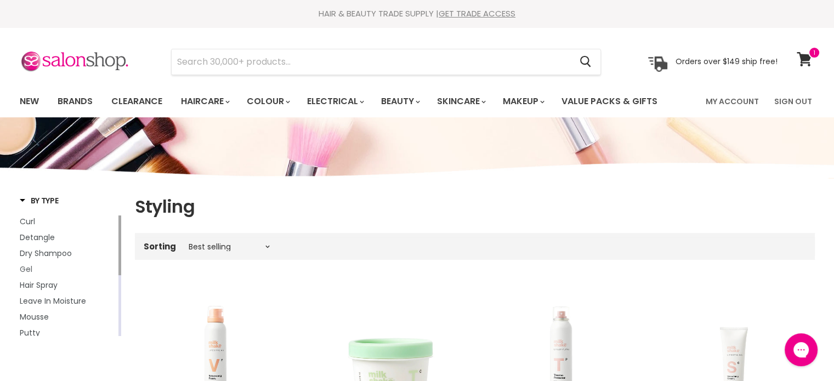
click at [22, 273] on span "Gel" at bounding box center [26, 269] width 13 height 11
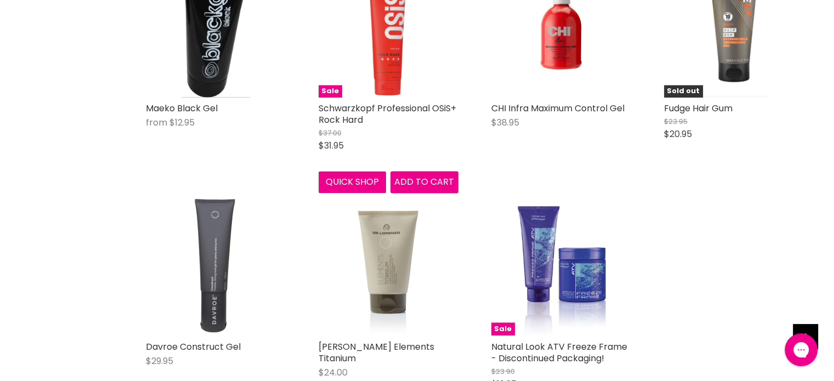
scroll to position [1810, 0]
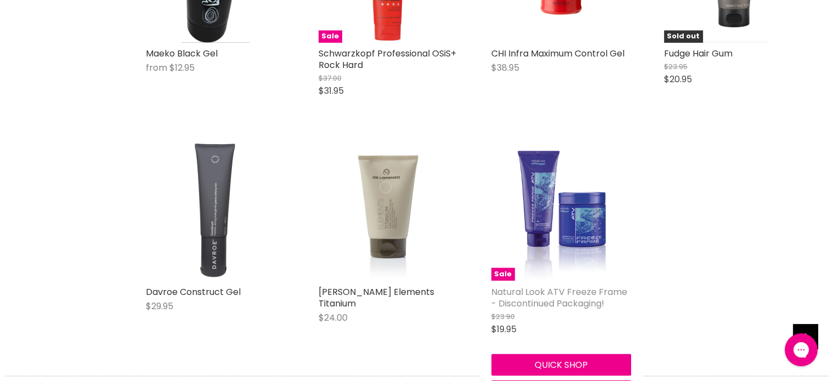
click at [542, 306] on link "Natural Look ATV Freeze Frame - Discontinued Packaging!" at bounding box center [559, 297] width 136 height 24
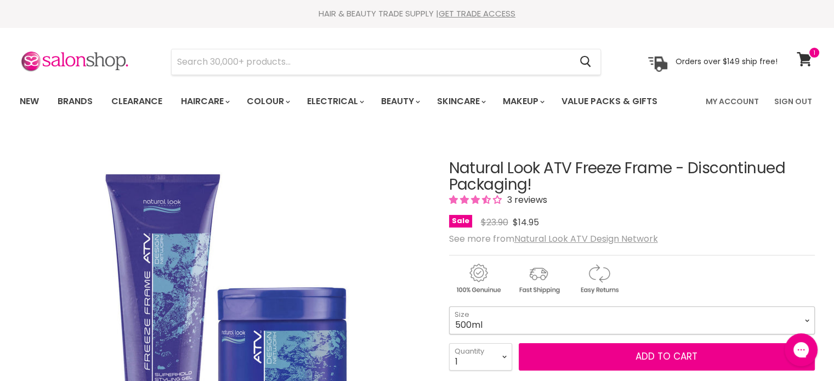
click at [531, 318] on select "500ml" at bounding box center [632, 320] width 366 height 27
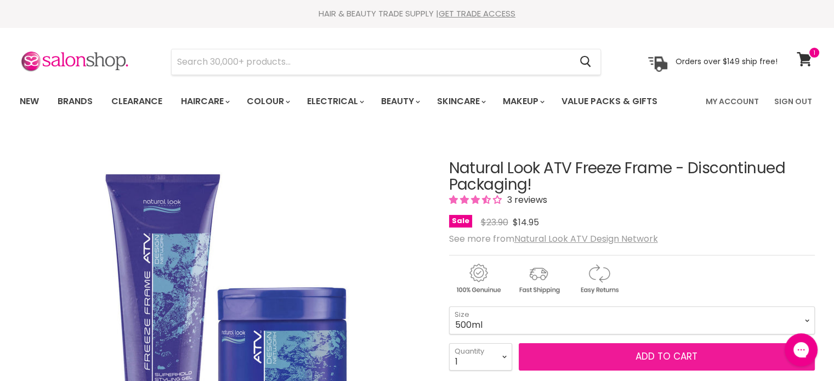
click at [603, 357] on button "Add to cart" at bounding box center [667, 356] width 296 height 27
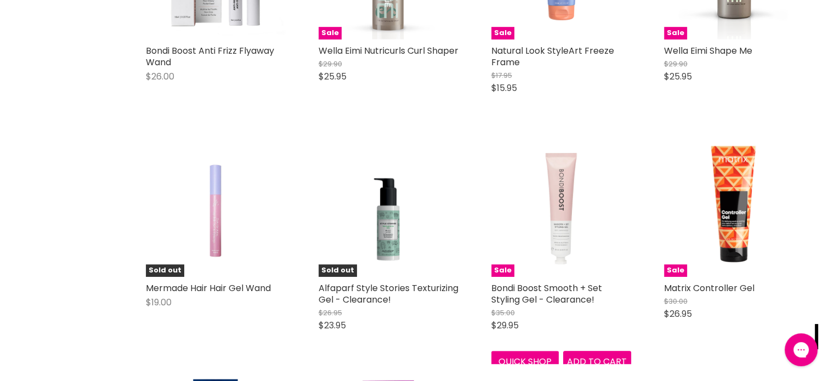
scroll to position [515, 0]
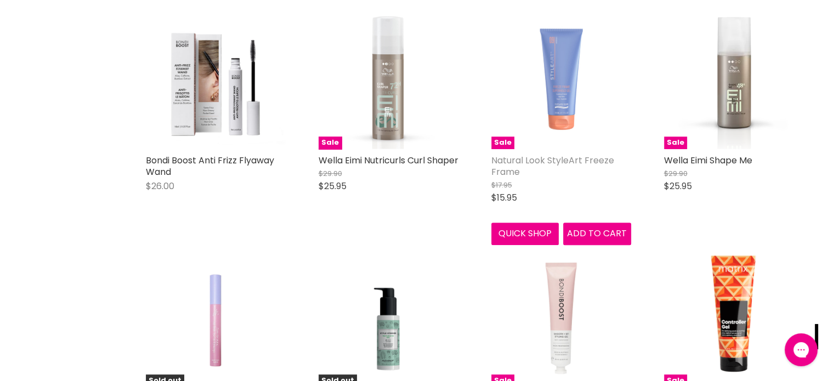
click at [555, 157] on link "Natural Look StyleArt Freeze Frame" at bounding box center [552, 166] width 123 height 24
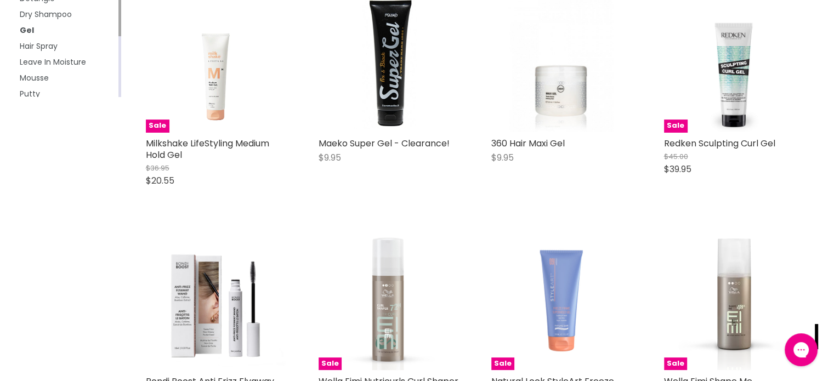
scroll to position [349, 0]
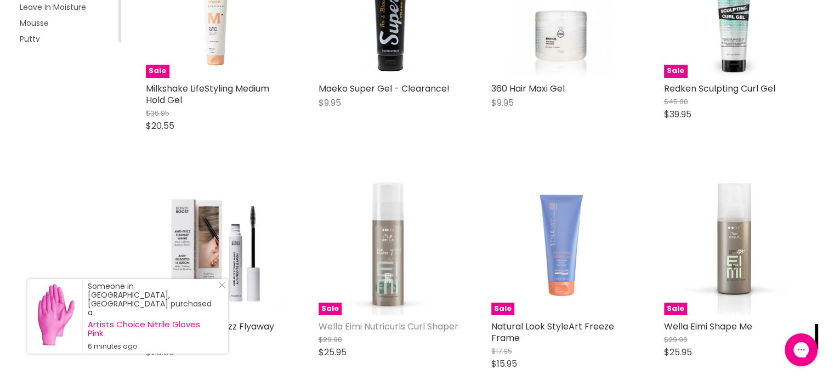
click at [332, 333] on link "Wella Eimi Nutricurls Curl Shaper" at bounding box center [389, 326] width 140 height 13
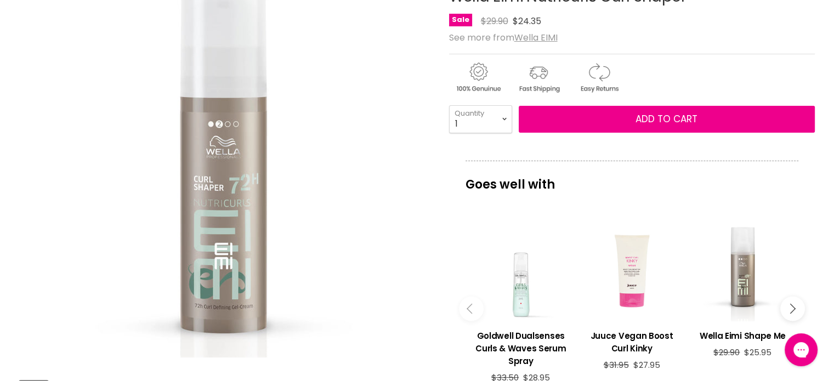
scroll to position [55, 0]
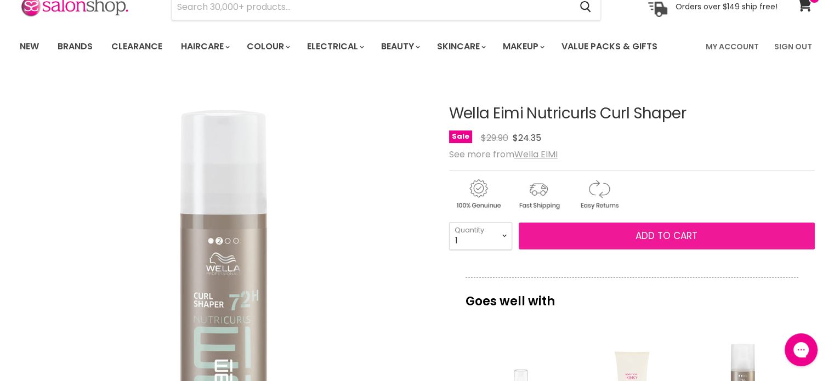
click at [662, 237] on span "Add to cart" at bounding box center [667, 235] width 62 height 13
click at [662, 234] on span "Add to cart" at bounding box center [667, 235] width 62 height 13
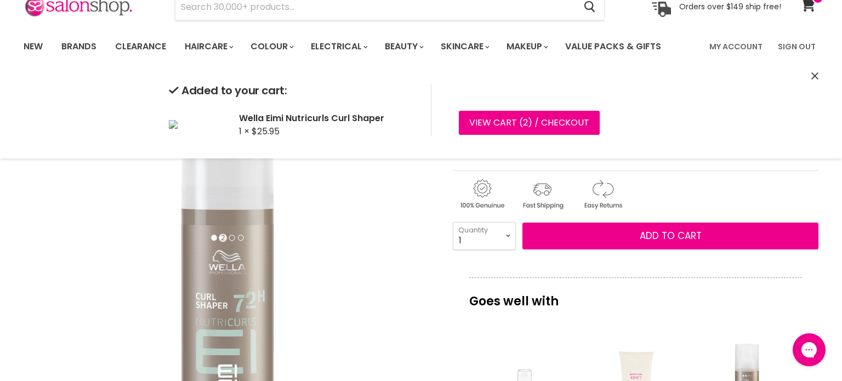
click at [317, 256] on img "Wella Eimi Nutricurls Curl Shaper image. Click or Scroll to Zoom." at bounding box center [229, 282] width 410 height 410
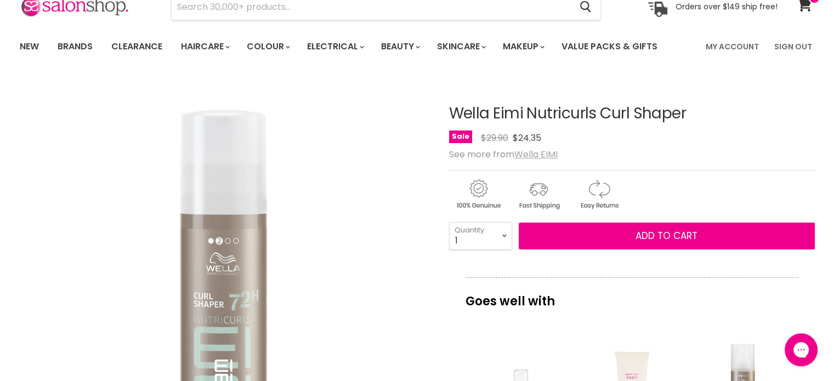
click at [542, 149] on u "Wella EIMI" at bounding box center [535, 154] width 43 height 13
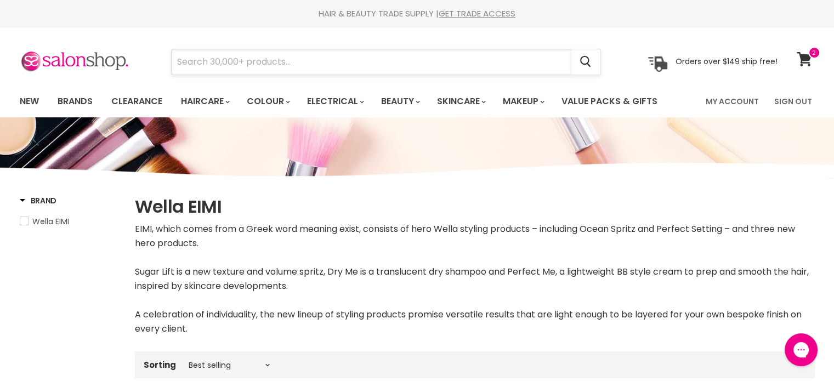
click at [230, 70] on input "Search" at bounding box center [372, 61] width 400 height 25
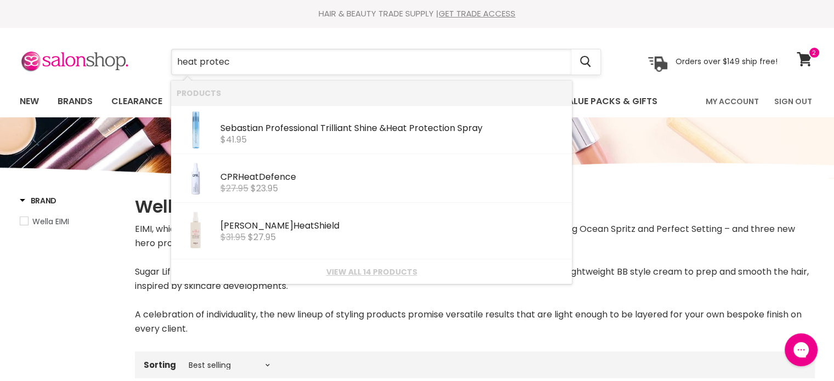
type input "heat protect"
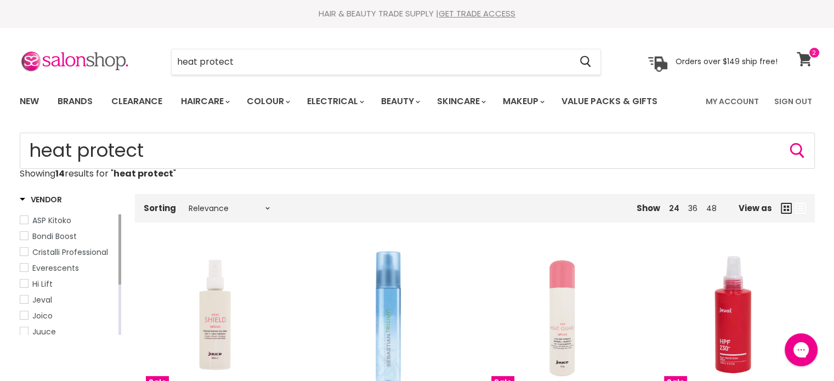
click at [801, 49] on link "View cart" at bounding box center [805, 59] width 29 height 25
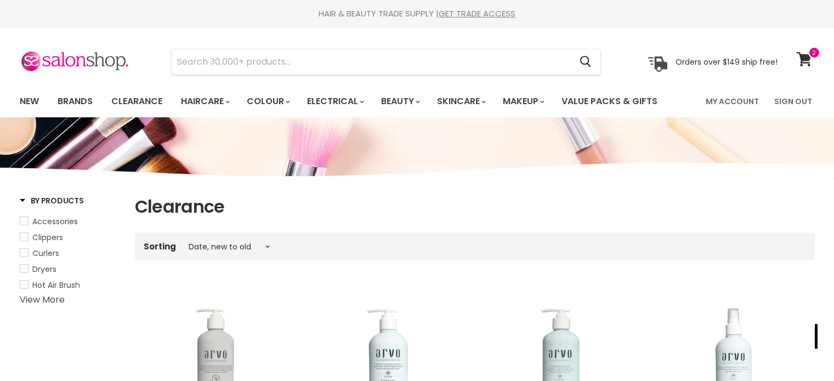
select select "created-descending"
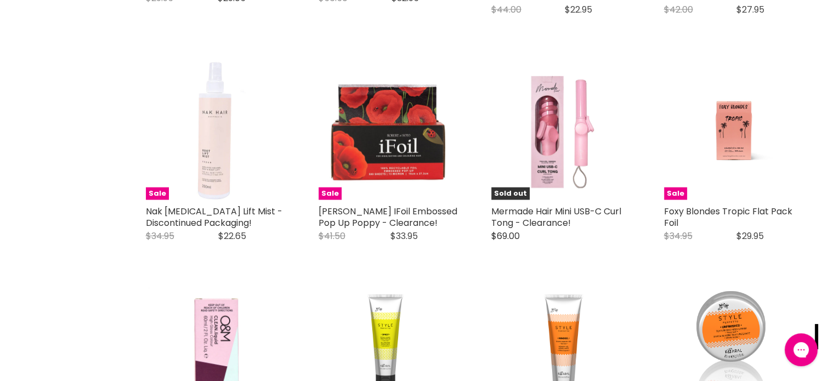
scroll to position [2522, 0]
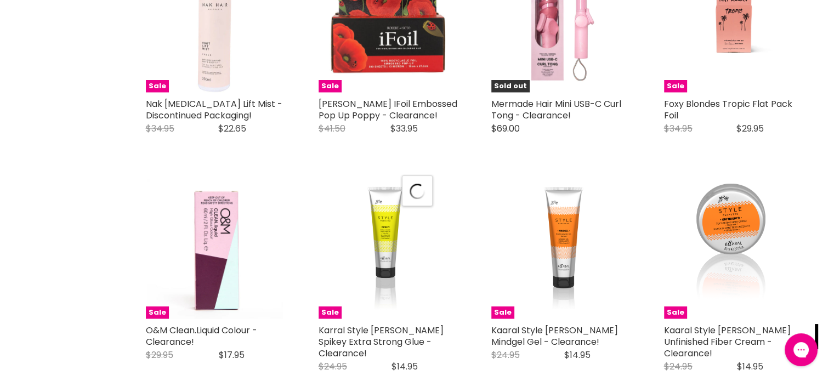
scroll to position [2632, 0]
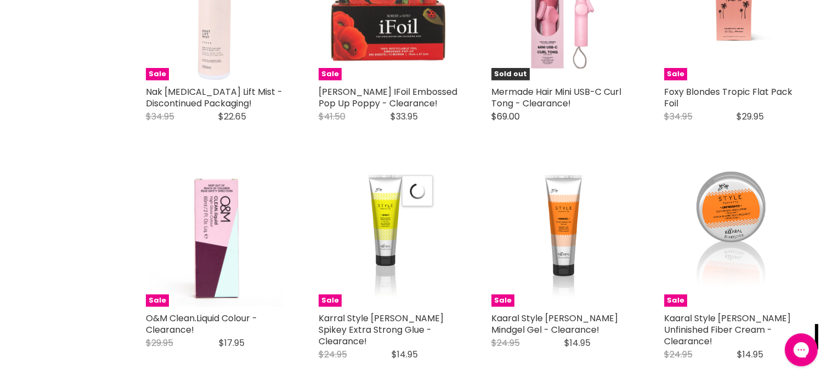
select select "created-descending"
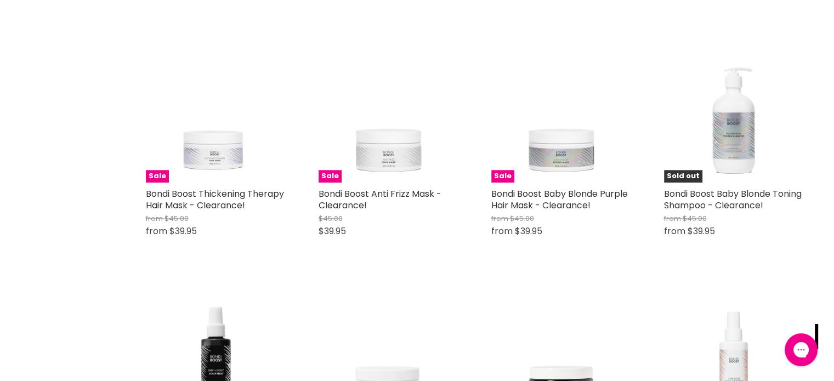
scroll to position [5429, 0]
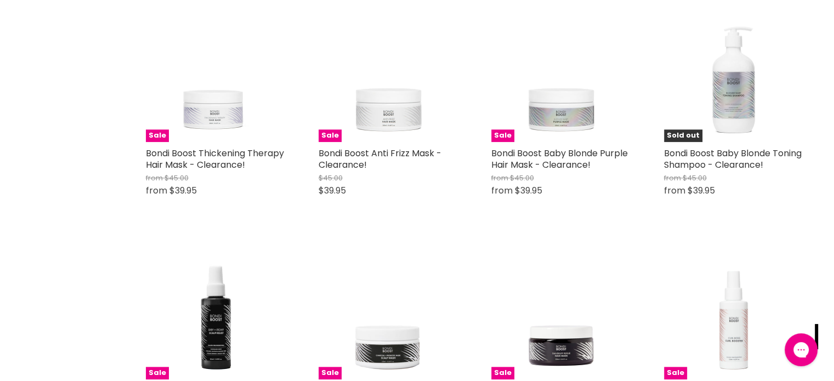
scroll to position [5538, 0]
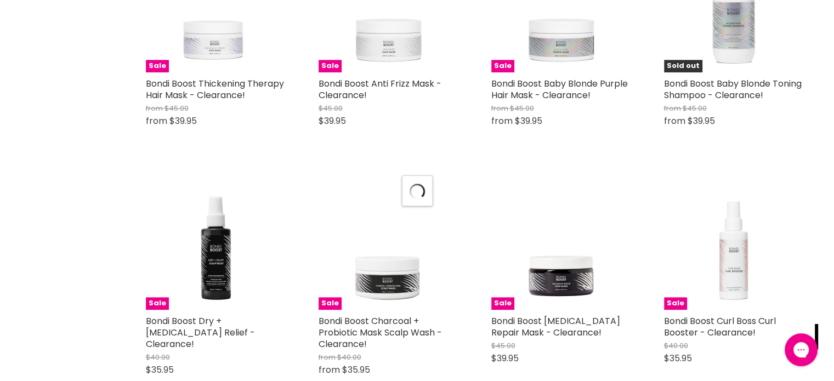
select select "created-descending"
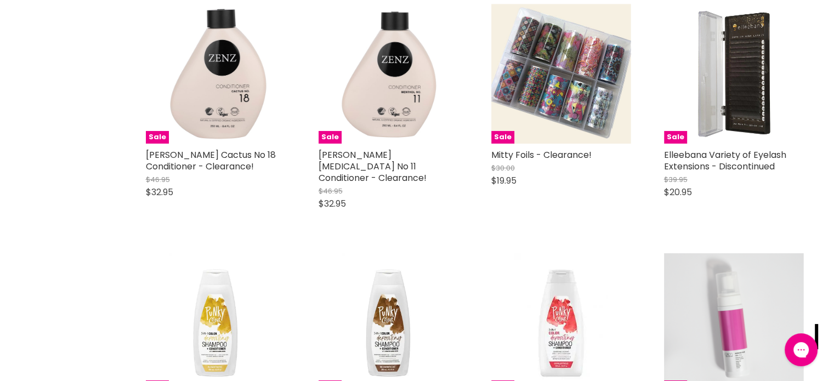
scroll to position [8006, 0]
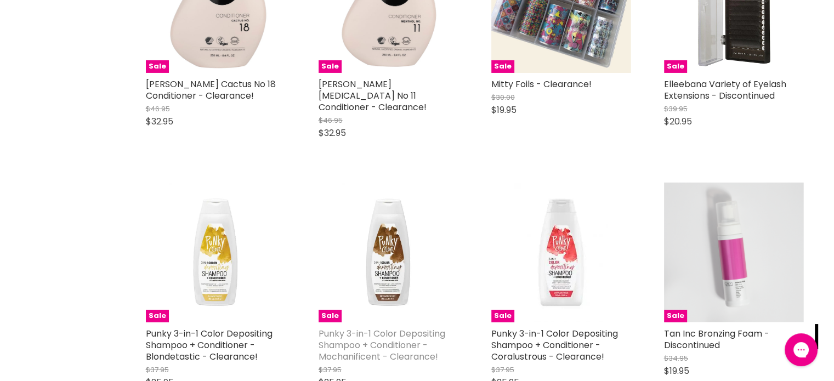
click at [383, 327] on link "Punky 3-in-1 Color Depositing Shampoo + Conditioner - Mochanificent - Clearance!" at bounding box center [382, 345] width 127 height 36
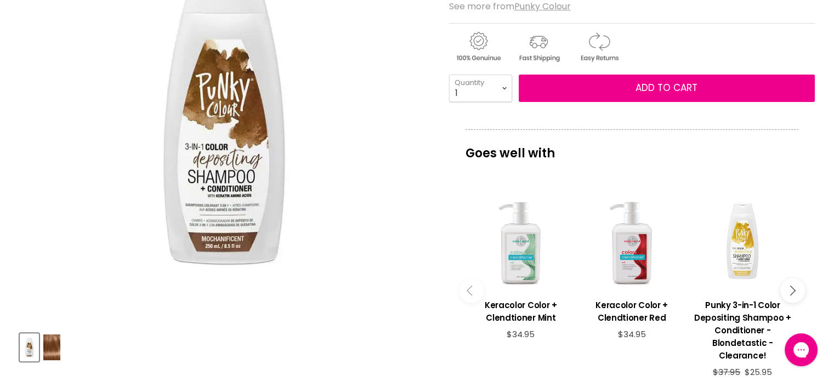
click at [48, 351] on img "Product thumbnails" at bounding box center [51, 347] width 17 height 26
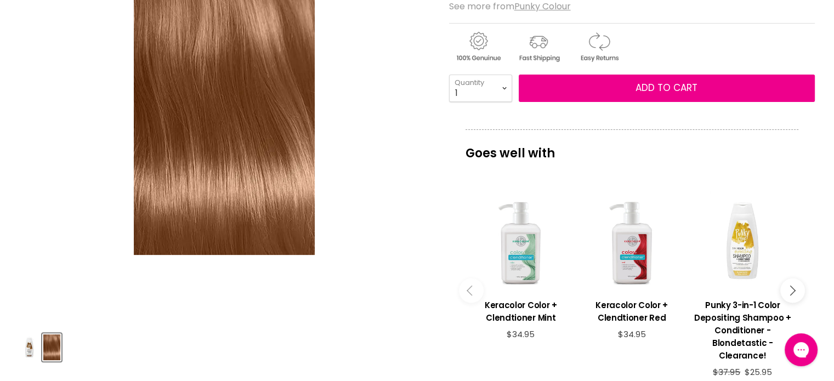
scroll to position [165, 0]
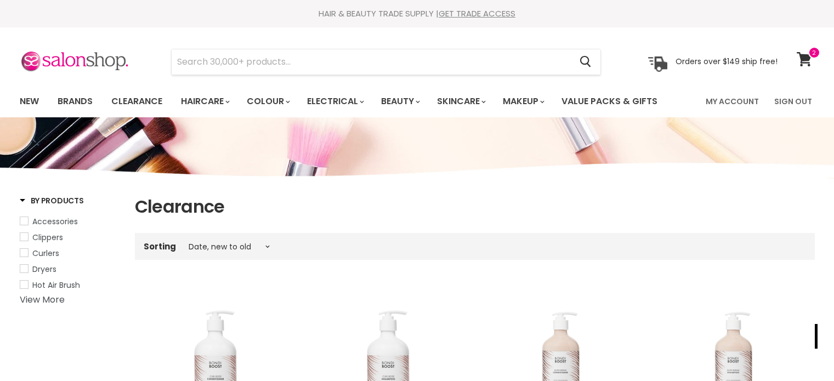
select select "created-descending"
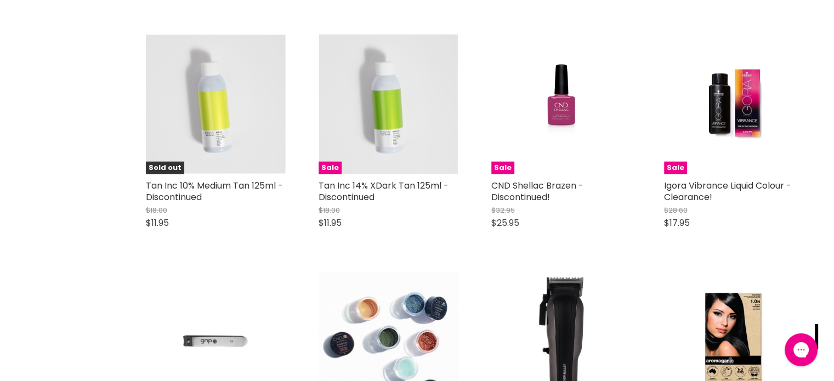
scroll to position [2760, 0]
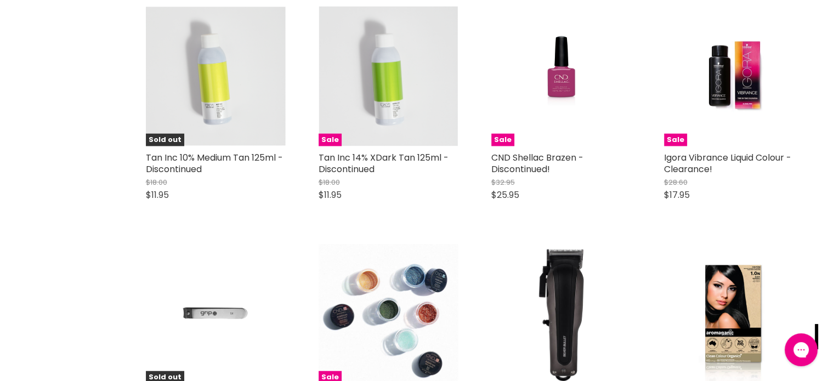
scroll to position [2815, 0]
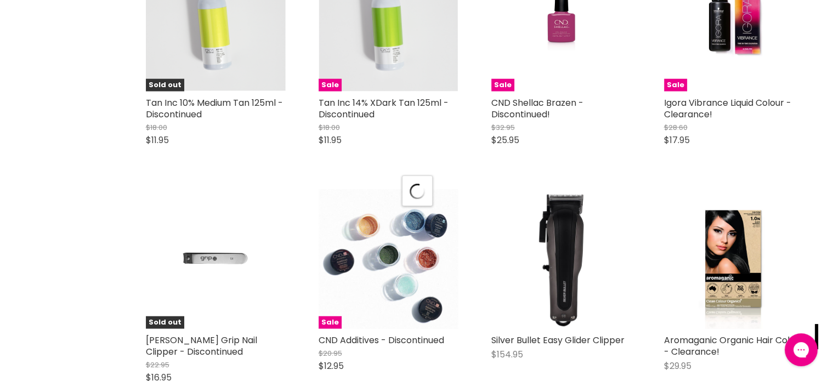
select select "created-descending"
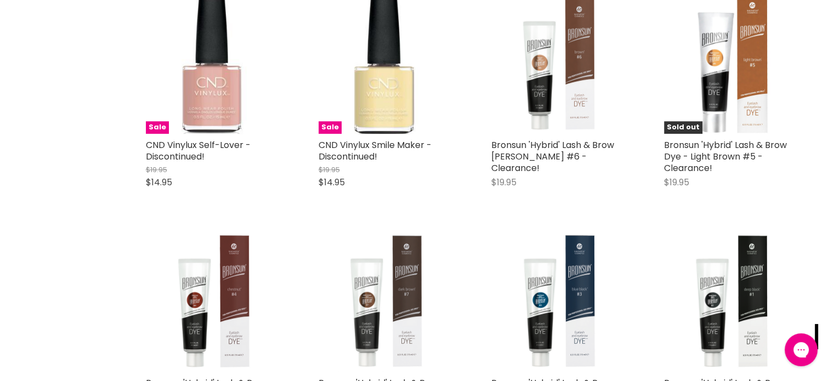
scroll to position [5447, 0]
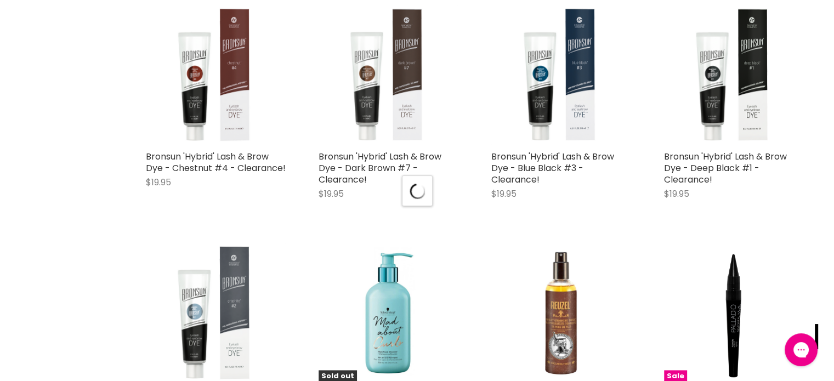
scroll to position [5721, 0]
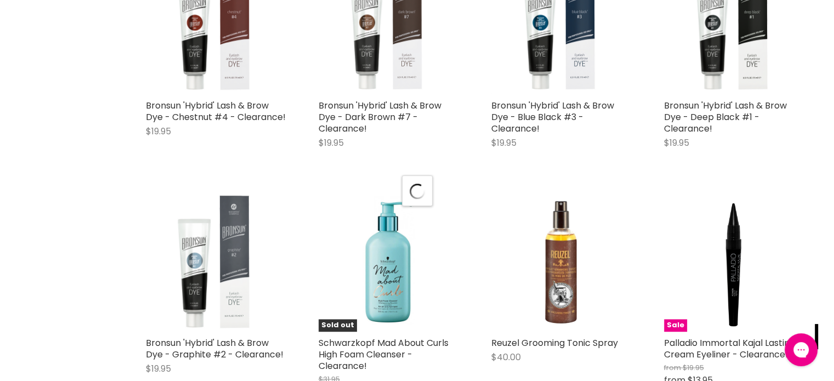
select select "created-descending"
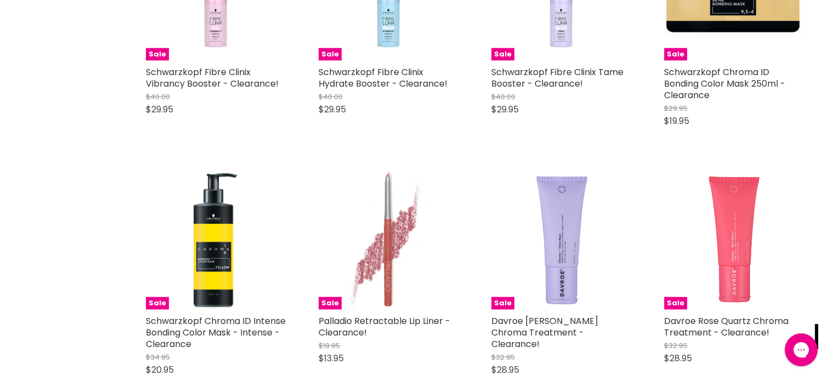
scroll to position [6543, 0]
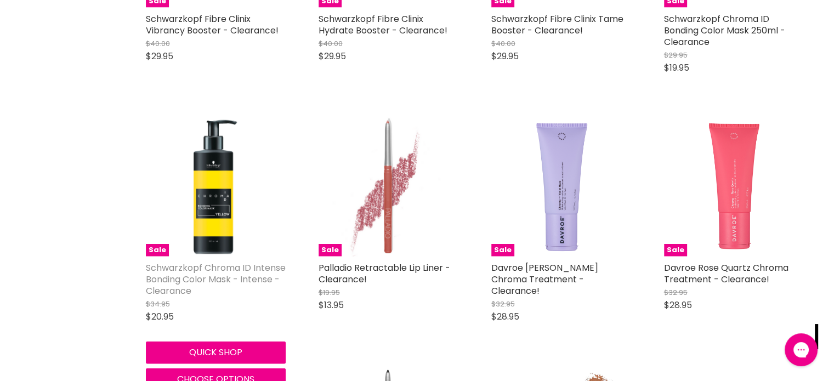
click at [239, 262] on link "Schwarzkopf Chroma ID Intense Bonding Color Mask - Intense - Clearance" at bounding box center [216, 280] width 140 height 36
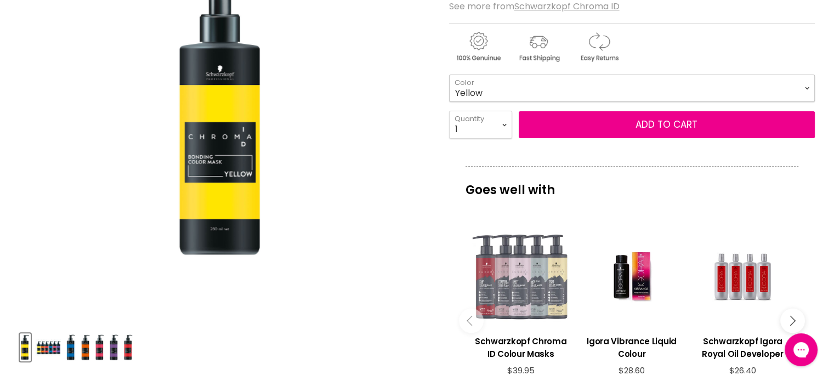
click at [627, 94] on select "Yellow" at bounding box center [632, 88] width 366 height 27
click at [380, 174] on div "Click or scroll to zoom Tap or pinch to zoom" at bounding box center [225, 118] width 410 height 410
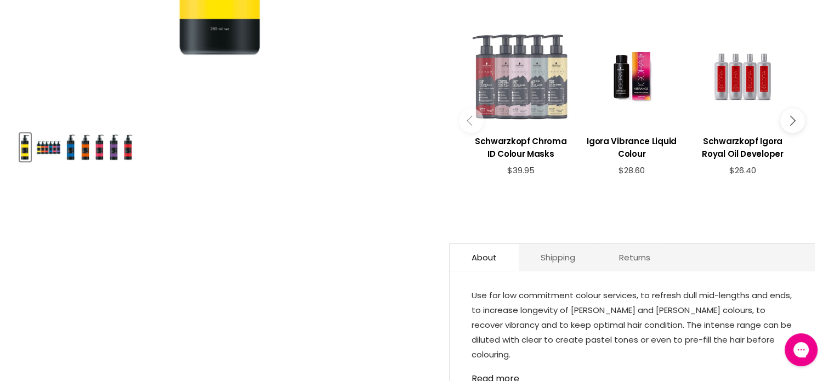
scroll to position [439, 0]
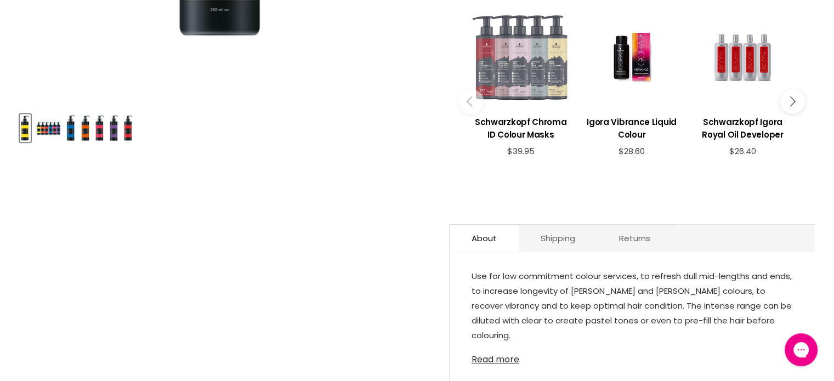
click at [509, 351] on link "Read more" at bounding box center [632, 356] width 321 height 16
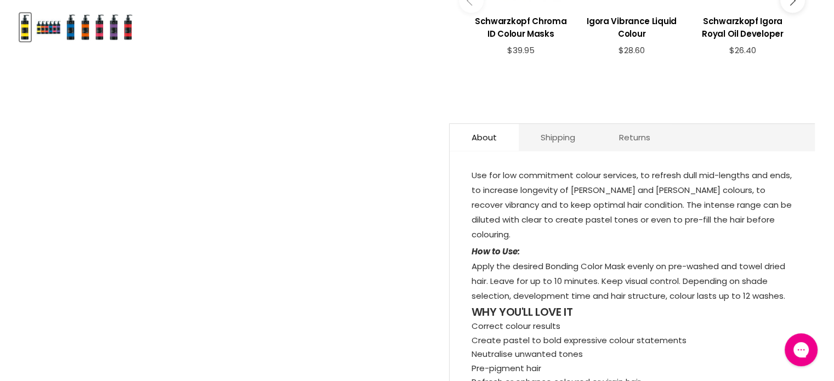
scroll to position [329, 0]
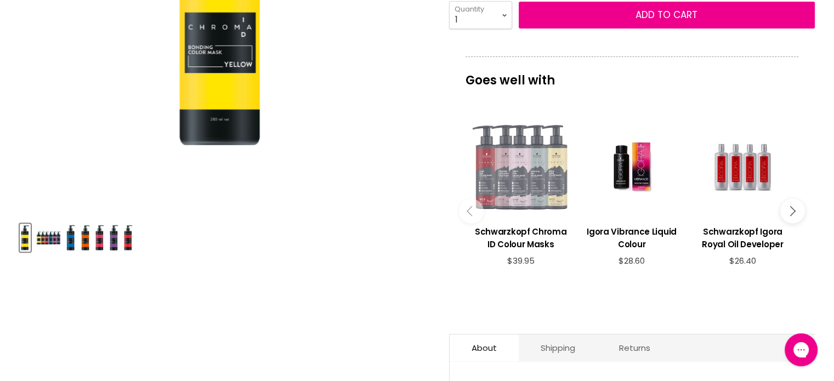
click at [521, 177] on div "Main content" at bounding box center [521, 167] width 100 height 100
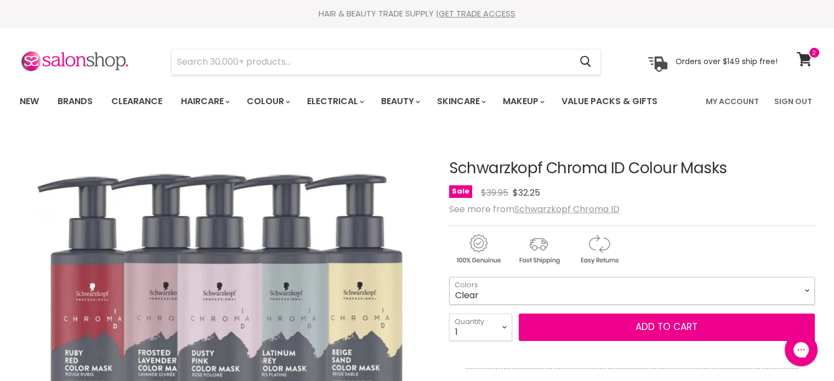
click at [525, 294] on select "Clear Dusty Pink 9.5-19 Pear Silver 95-1 Glazed Caramel 8-46 Platinum Grey 9-12…" at bounding box center [632, 290] width 366 height 27
click at [449, 277] on select "Clear Dusty Pink 9.5-19 Pear Silver 95-1 Glazed Caramel 8-46 Platinum Grey 9-12…" at bounding box center [632, 290] width 366 height 27
select select "Raw Cocoa 6-46"
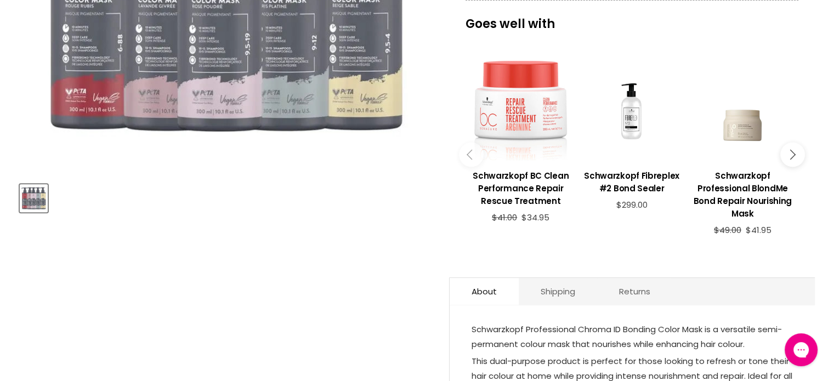
scroll to position [439, 0]
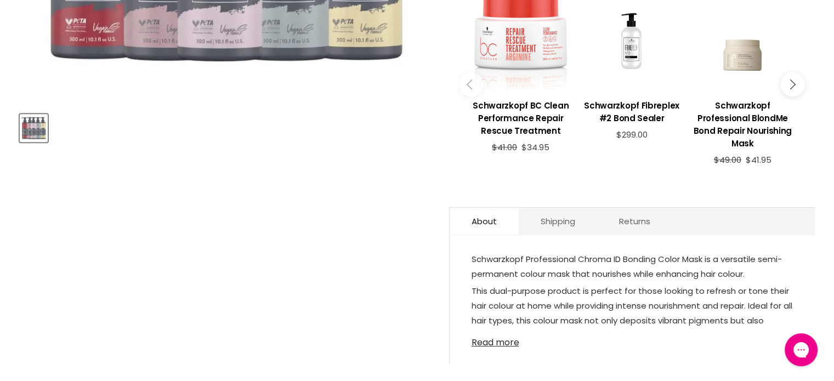
click at [507, 331] on link "Read more" at bounding box center [632, 339] width 321 height 16
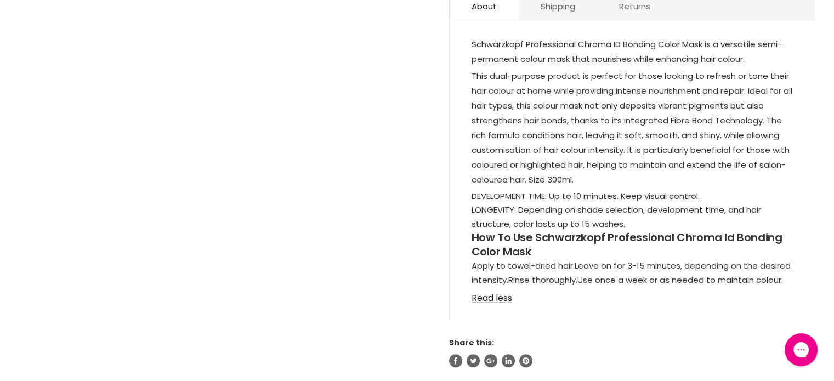
scroll to position [658, 0]
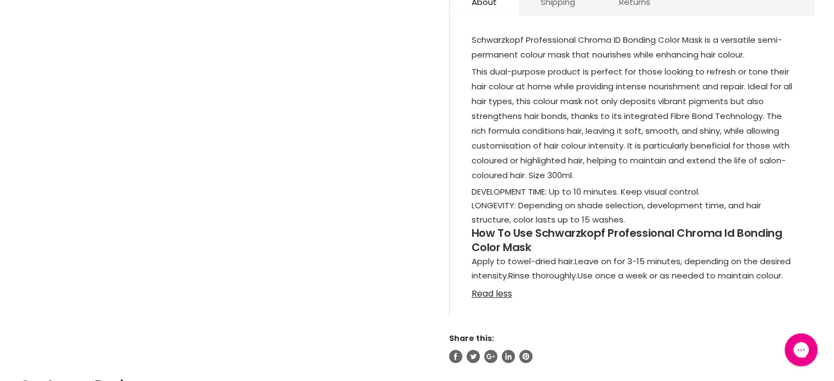
click at [494, 285] on link "Read less" at bounding box center [632, 290] width 321 height 16
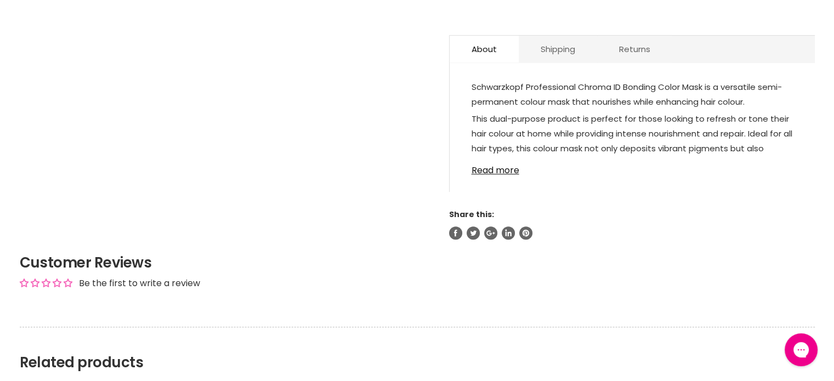
scroll to position [548, 0]
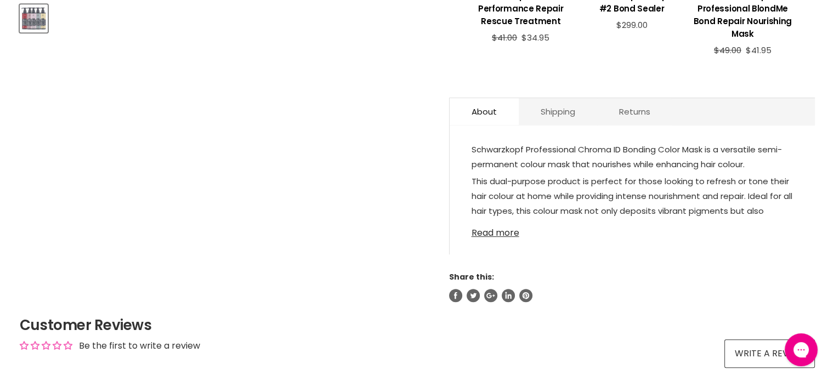
click at [503, 235] on link "Read more" at bounding box center [632, 230] width 321 height 16
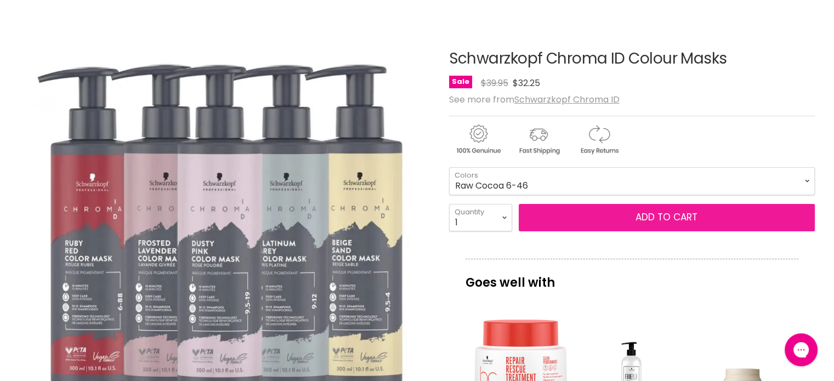
scroll to position [219, 0]
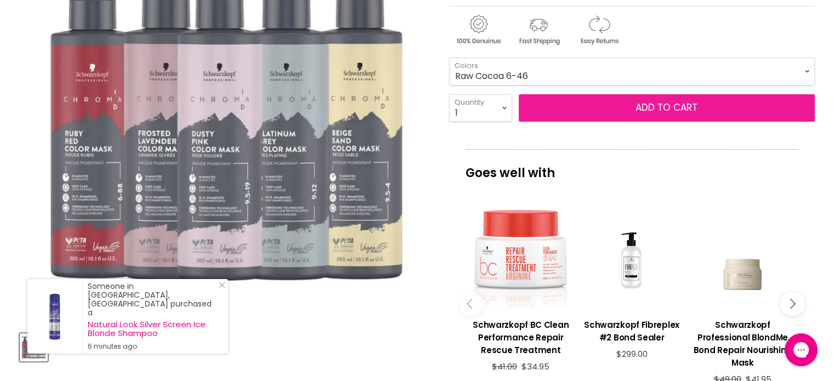
click at [645, 104] on button "Add to cart" at bounding box center [667, 107] width 296 height 27
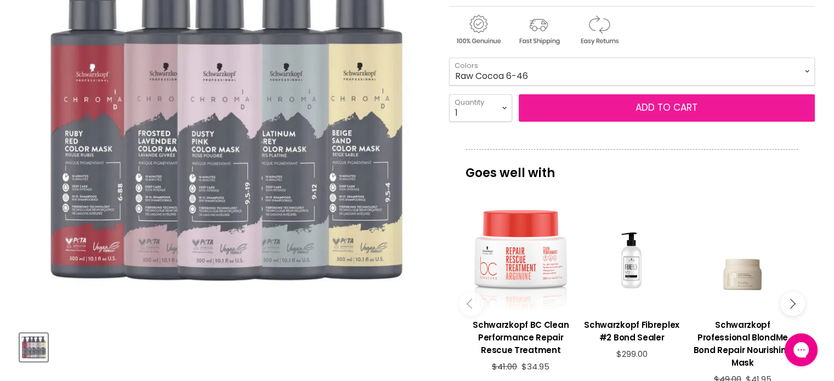
click at [645, 104] on button "Add to cart" at bounding box center [667, 107] width 296 height 27
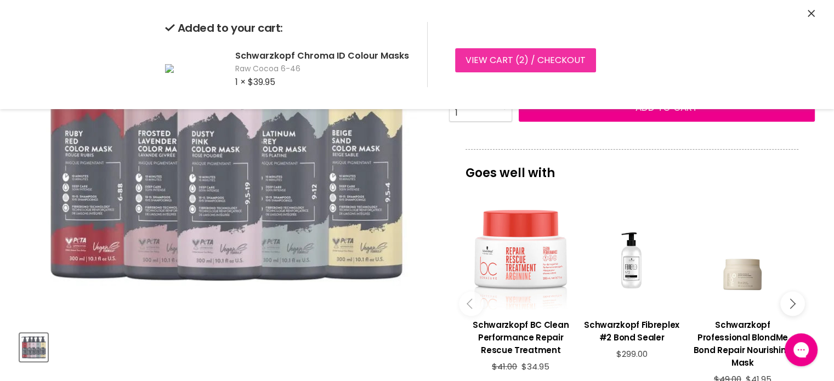
click at [564, 50] on link "View cart ( 2 ) / Checkout" at bounding box center [525, 60] width 141 height 24
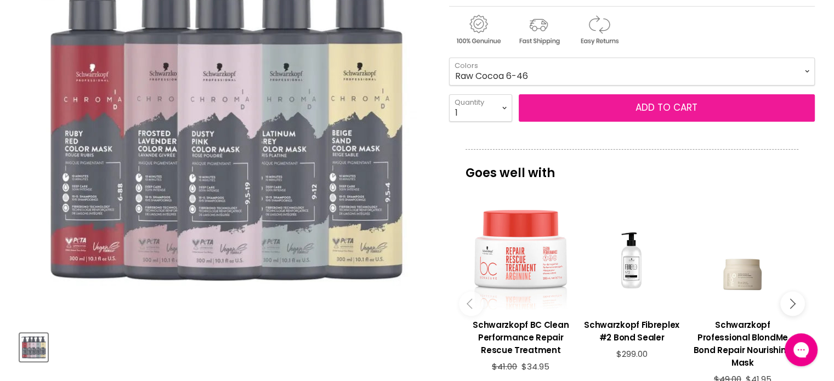
click at [600, 105] on button "Add to cart" at bounding box center [667, 107] width 296 height 27
click at [691, 107] on span "Add to cart" at bounding box center [667, 107] width 62 height 13
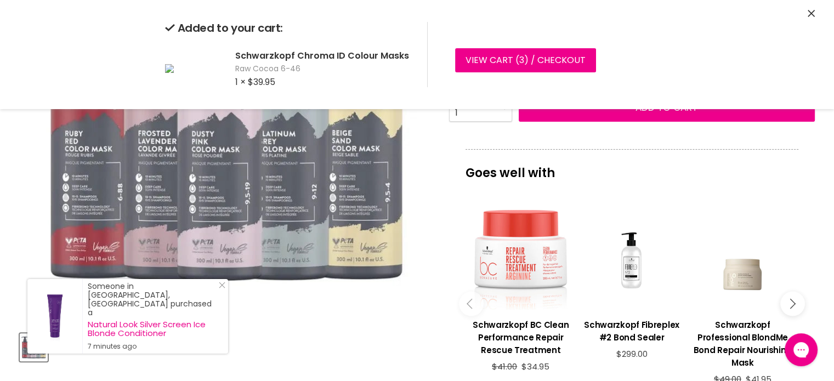
click at [696, 175] on p "Goes well with" at bounding box center [632, 167] width 333 height 36
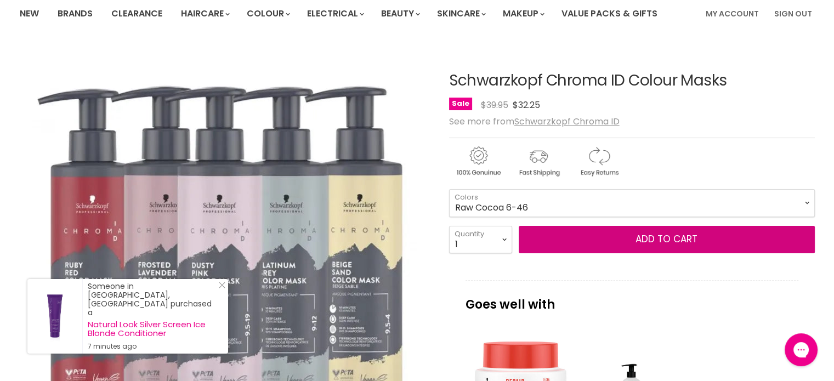
scroll to position [55, 0]
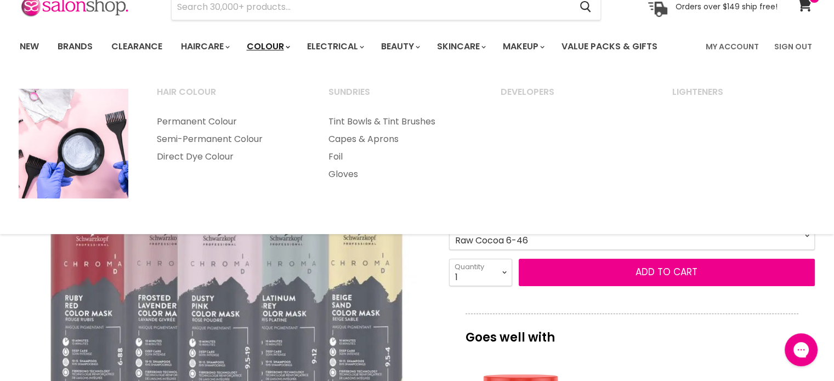
click at [274, 43] on link "Colour" at bounding box center [268, 46] width 58 height 23
